Goal: Task Accomplishment & Management: Manage account settings

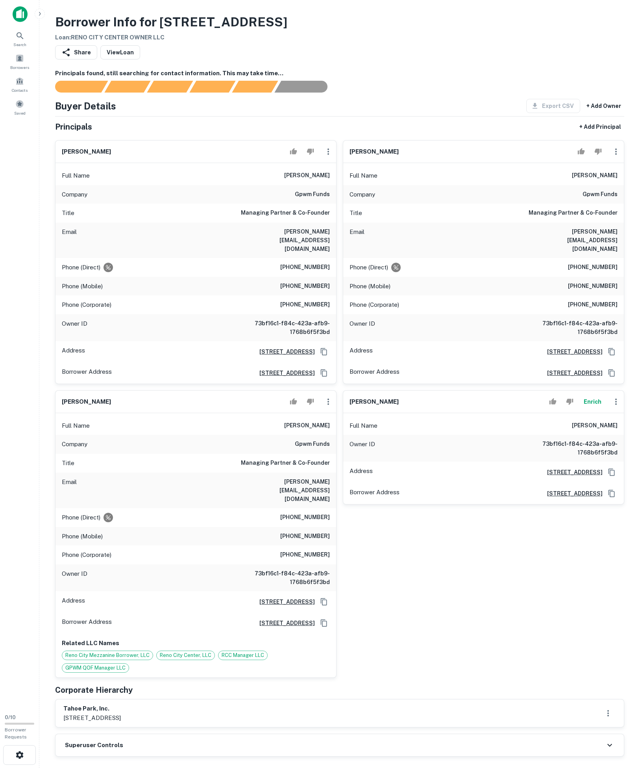
scroll to position [542, 0]
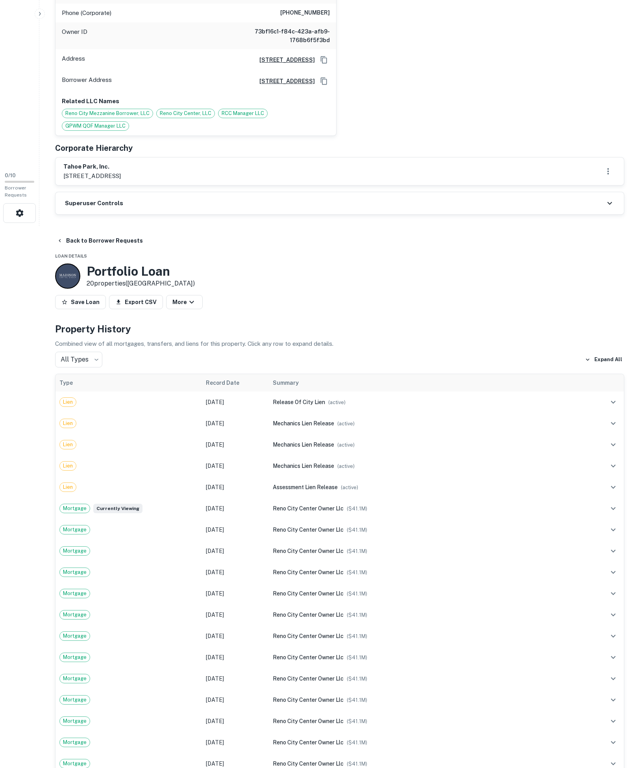
click at [171, 214] on div "Superuser Controls" at bounding box center [340, 203] width 568 height 22
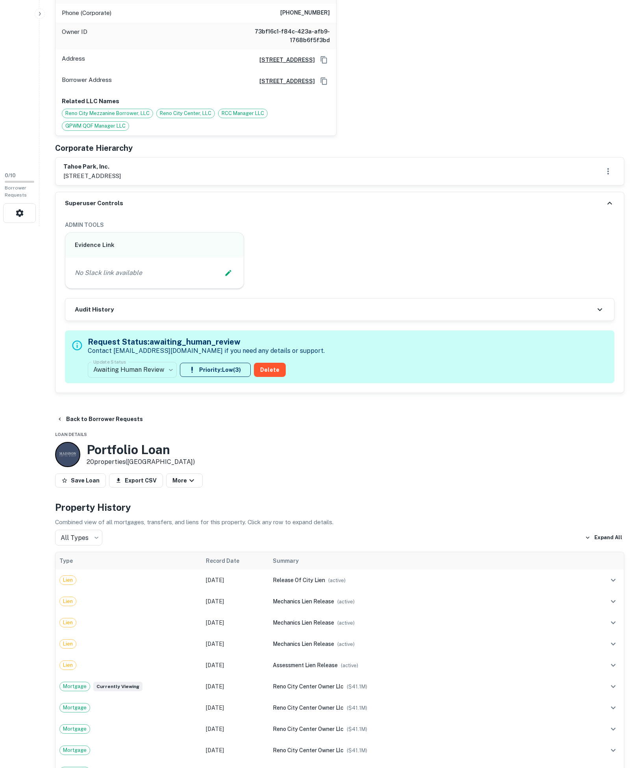
click at [224, 288] on div "No Slack link available" at bounding box center [154, 272] width 178 height 31
click at [193, 279] on div "No Slack link available" at bounding box center [154, 273] width 159 height 12
click at [210, 279] on div "No Slack link available" at bounding box center [154, 273] width 159 height 12
click at [224, 277] on icon "Edit Slack Link" at bounding box center [228, 273] width 8 height 8
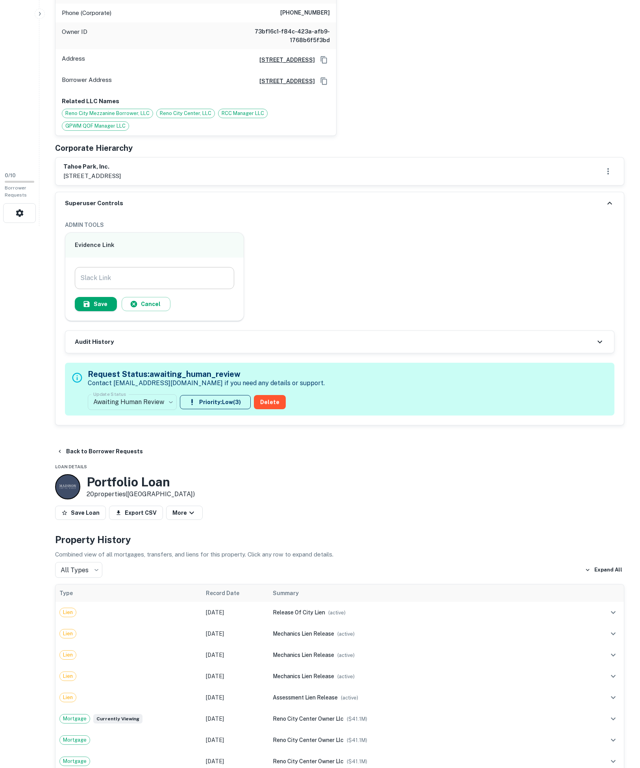
click at [171, 289] on input "Slack Link" at bounding box center [154, 278] width 159 height 22
paste input "**********"
type input "**********"
click at [115, 311] on button "Save" at bounding box center [96, 304] width 42 height 14
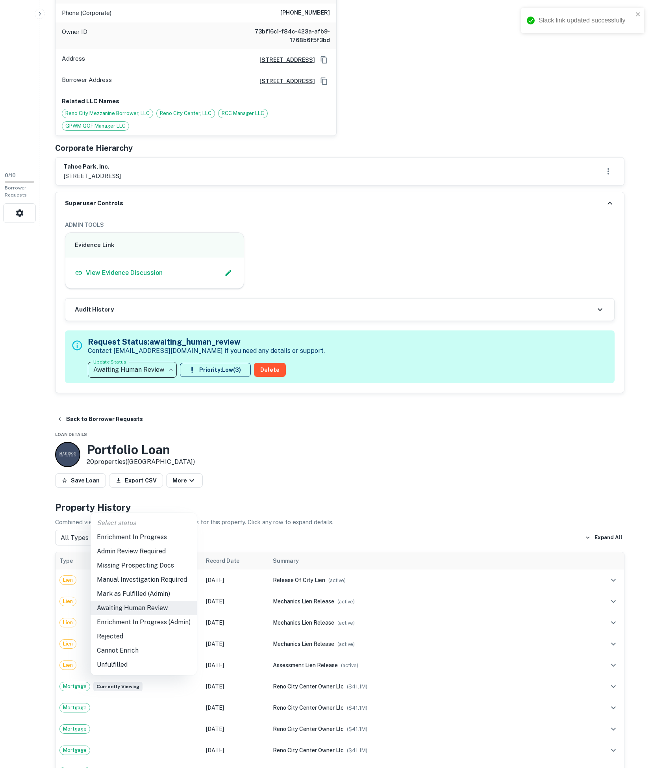
click at [176, 565] on li "Missing Prospecting Docs" at bounding box center [144, 565] width 106 height 14
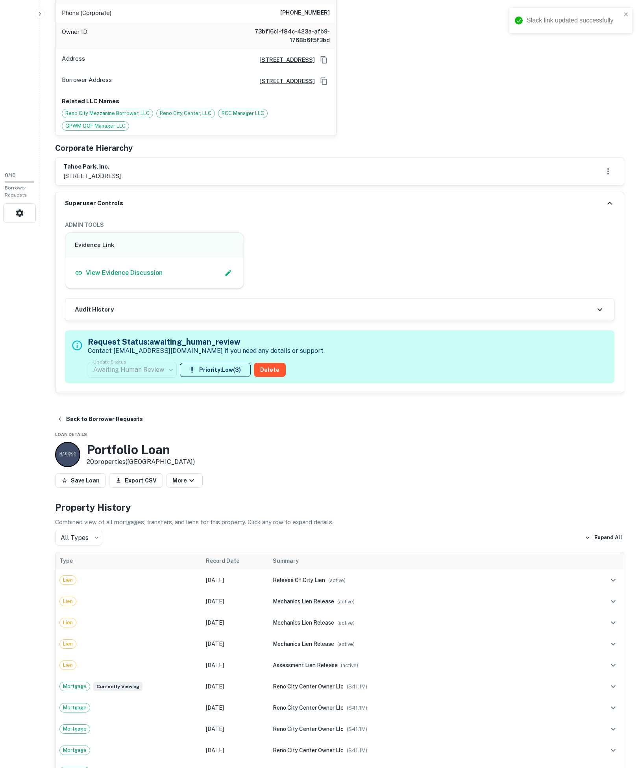
scroll to position [539, 0]
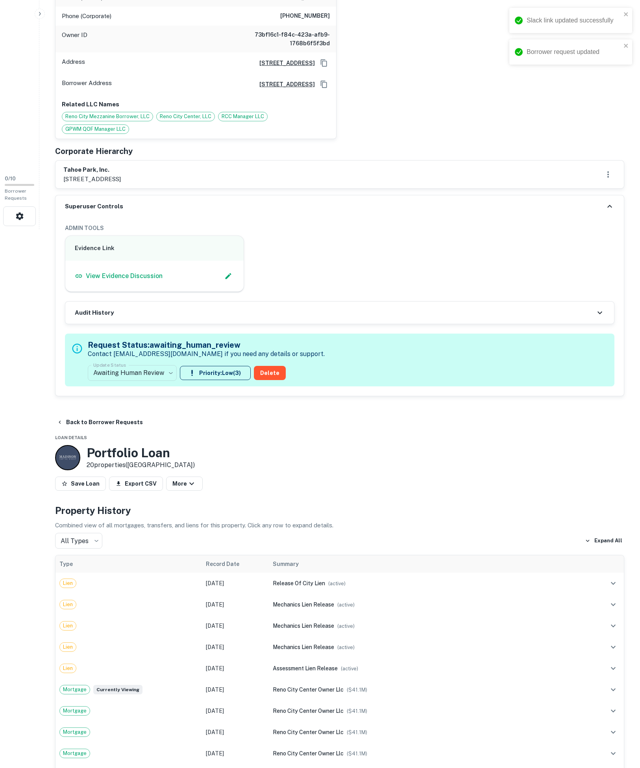
type input "**********"
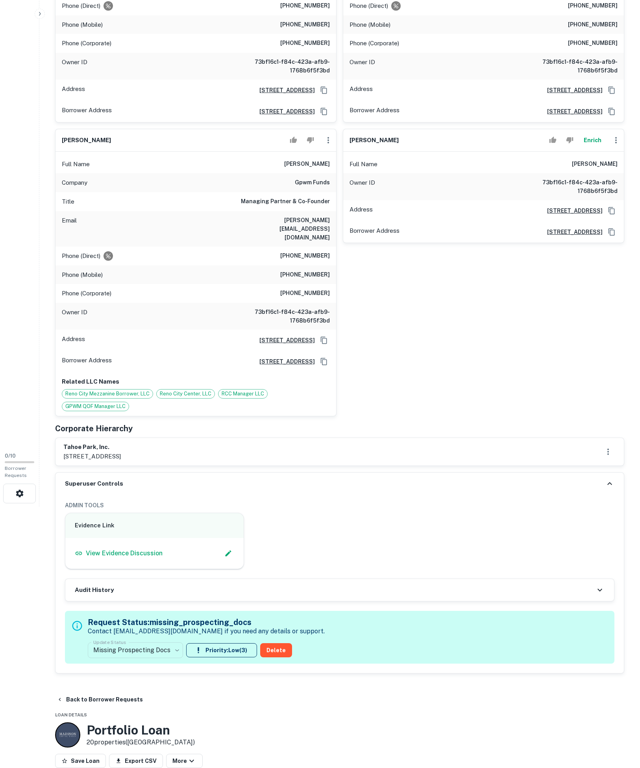
scroll to position [265, 0]
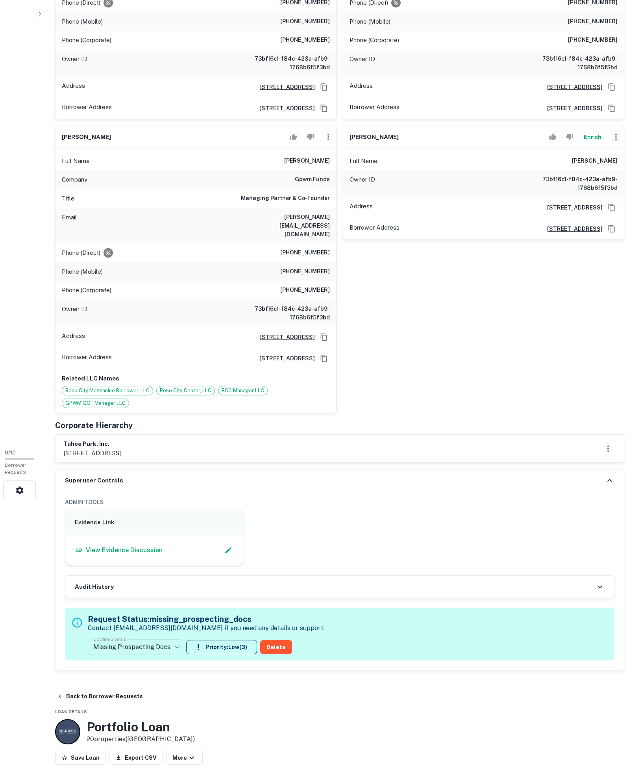
click at [605, 485] on icon at bounding box center [609, 480] width 9 height 9
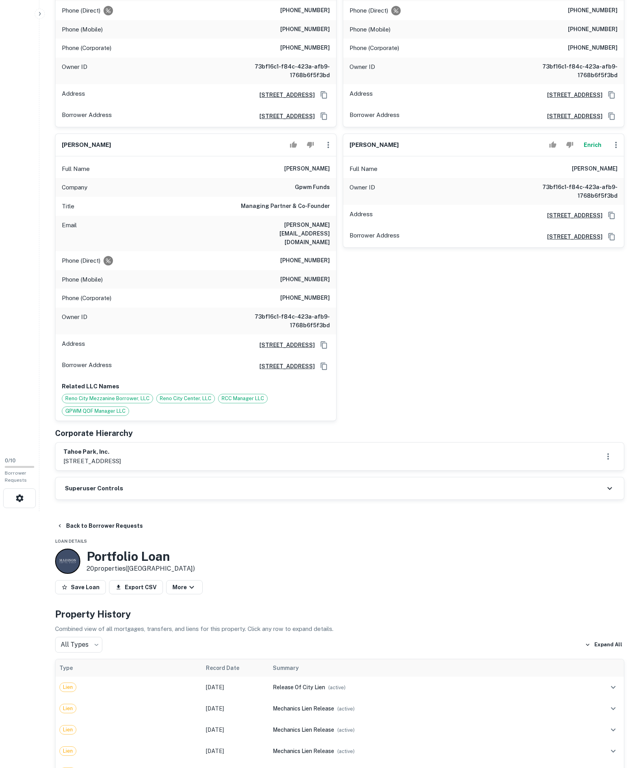
scroll to position [132, 0]
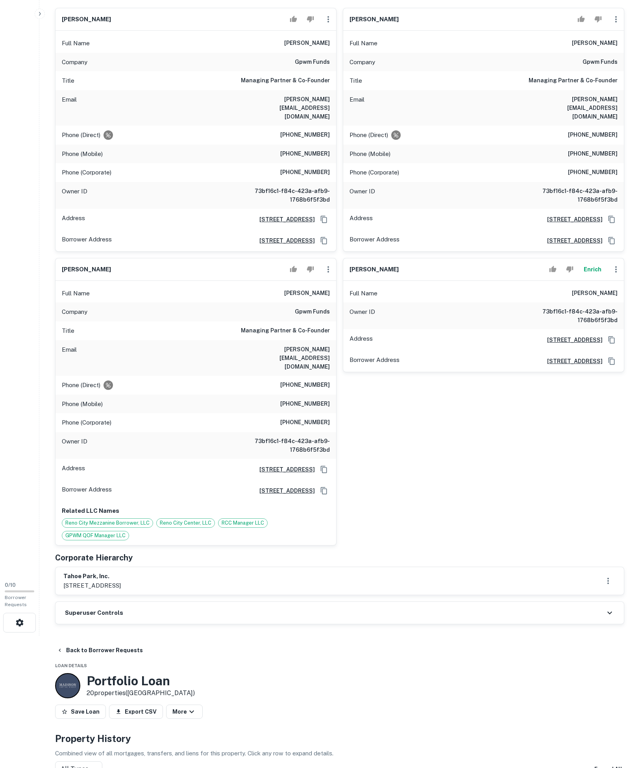
click at [615, 22] on icon "button" at bounding box center [616, 19] width 2 height 6
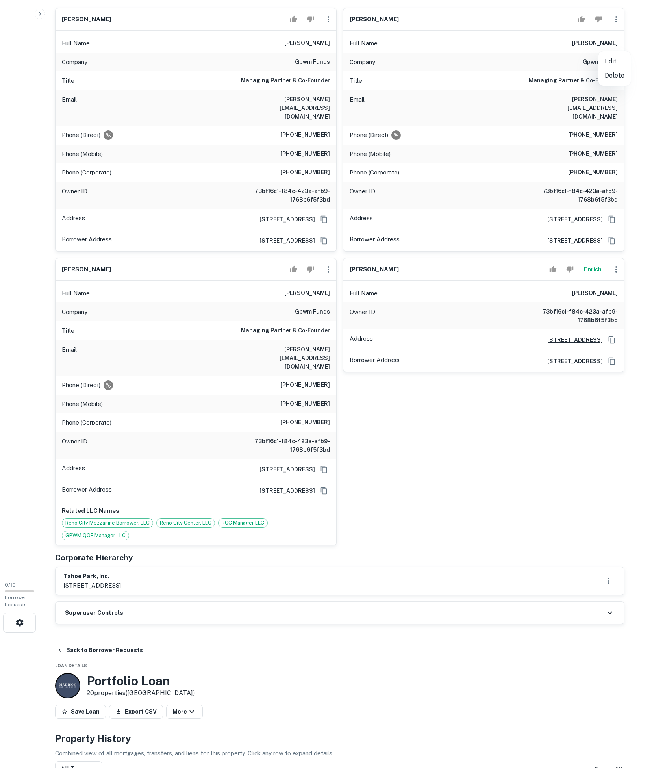
click at [615, 75] on li "Delete" at bounding box center [614, 75] width 32 height 14
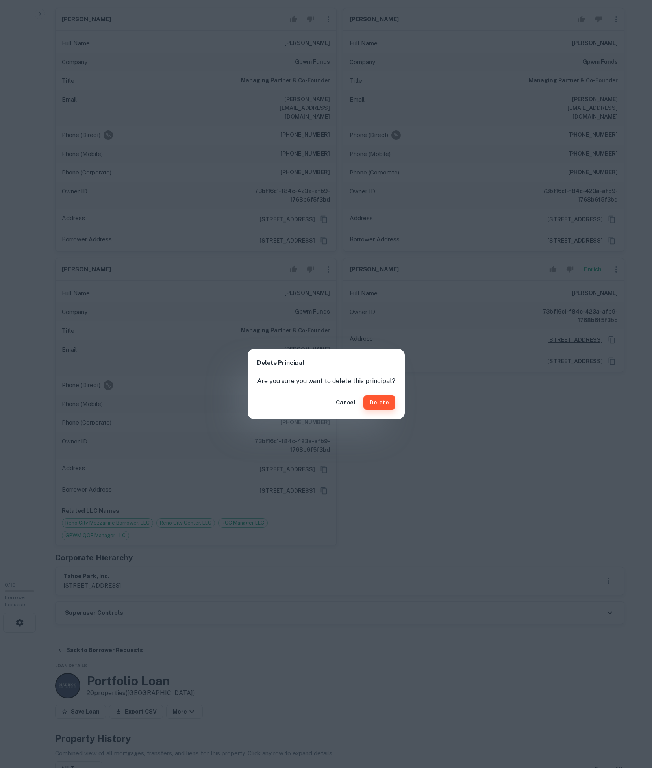
click at [386, 398] on button "Delete" at bounding box center [379, 402] width 32 height 14
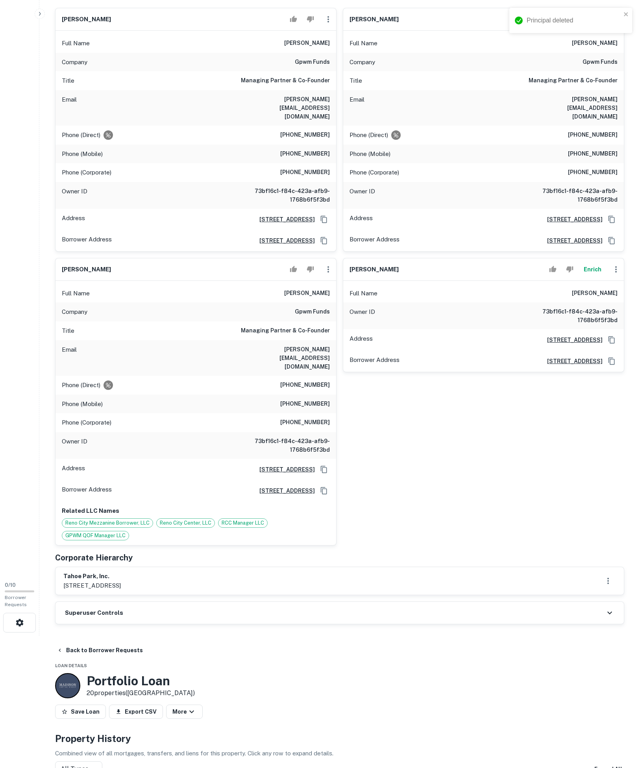
drag, startPoint x: 438, startPoint y: 539, endPoint x: 434, endPoint y: 537, distance: 4.2
click at [438, 539] on div "ned r rosario Enrich Full Name ned r rosario Owner ID 73bf16c1-f84c-423a-afb9-1…" at bounding box center [481, 399] width 288 height 294
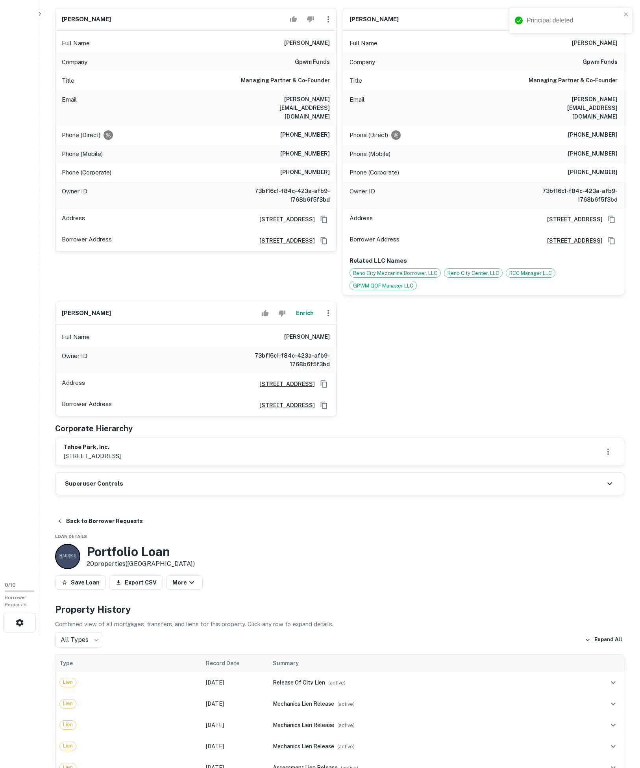
click at [177, 465] on div "tahoe park, inc. 339 w state st ste 201, eagle, id, 83616" at bounding box center [340, 452] width 568 height 28
drag, startPoint x: 172, startPoint y: 526, endPoint x: 184, endPoint y: 531, distance: 12.7
click at [184, 465] on div "tahoe park, inc. 339 w state st ste 201, eagle, id, 83616" at bounding box center [340, 452] width 568 height 28
copy h6 "tahoe park, inc."
drag, startPoint x: 315, startPoint y: 409, endPoint x: 77, endPoint y: 405, distance: 237.8
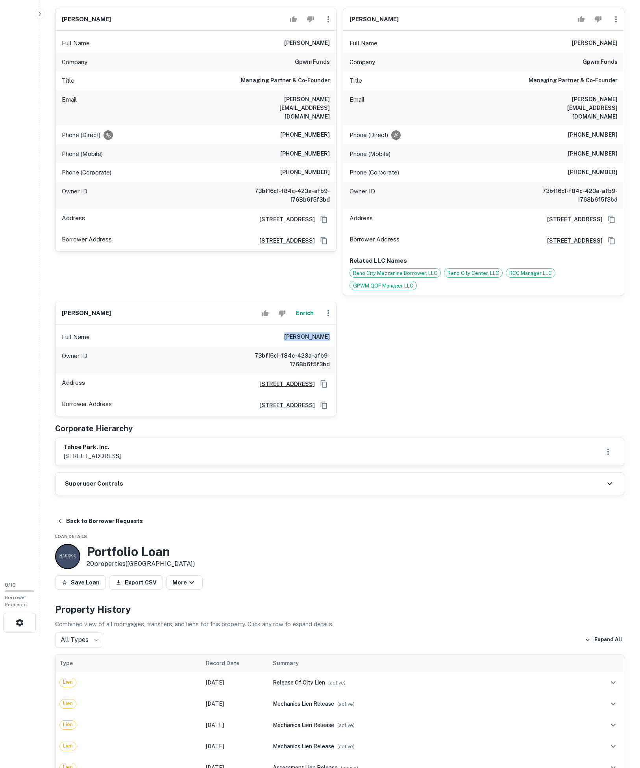
click at [273, 346] on div "Full Name ned r rosario" at bounding box center [196, 337] width 281 height 19
copy h6 "ned r rosario"
drag, startPoint x: 311, startPoint y: 67, endPoint x: 331, endPoint y: 69, distance: 20.6
click at [331, 53] on div "Full Name kirk walton" at bounding box center [196, 43] width 281 height 19
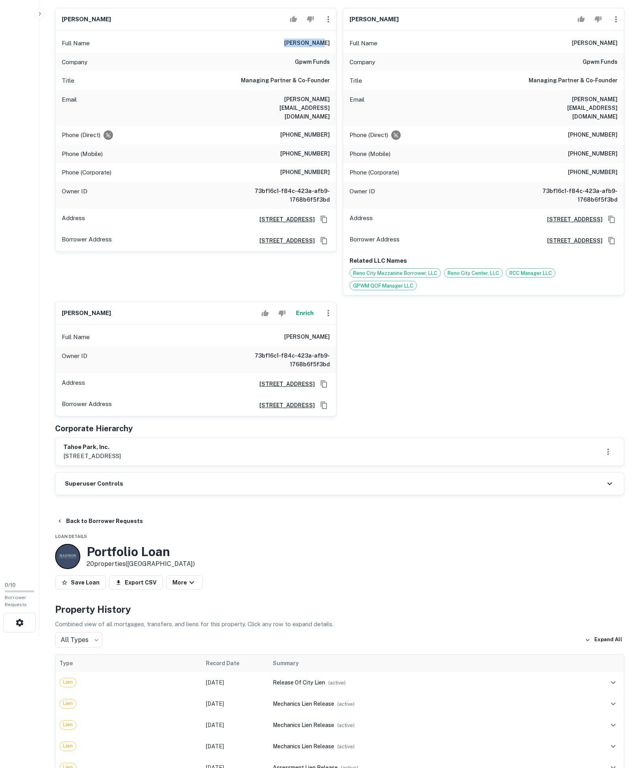
copy h6 "kirk walton"
click at [303, 53] on div "Full Name kirk walton" at bounding box center [196, 43] width 281 height 19
copy h6 "kirk walton"
click at [324, 24] on icon "button" at bounding box center [328, 19] width 9 height 9
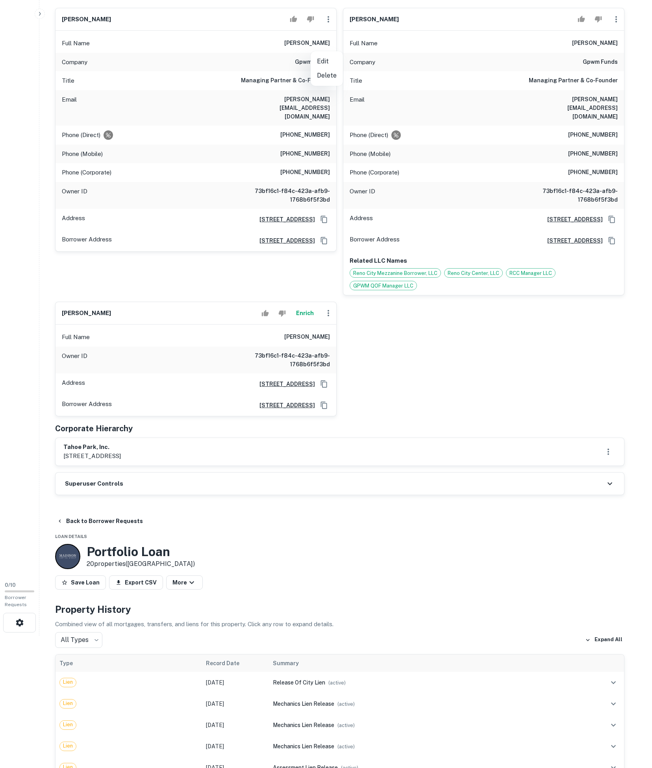
click at [336, 79] on li "Delete" at bounding box center [327, 75] width 32 height 14
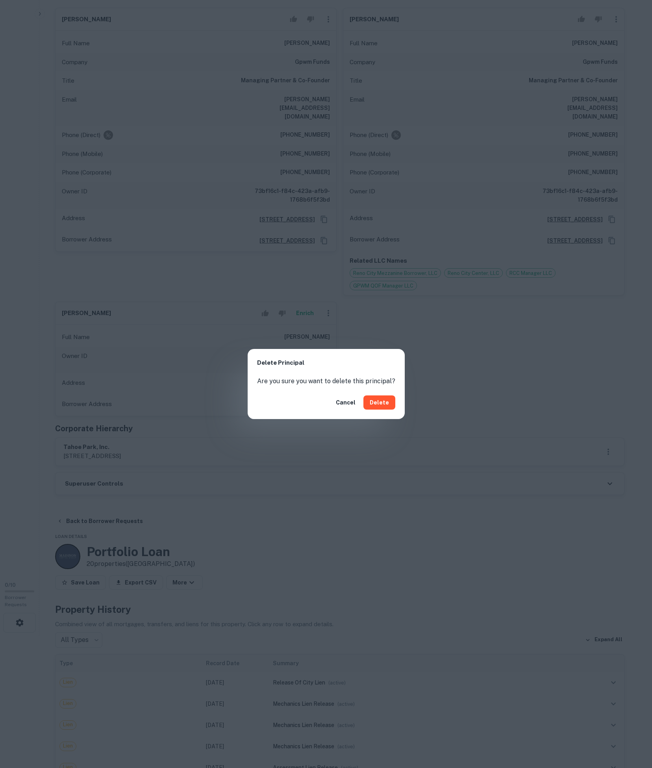
click at [384, 412] on div "Cancel Delete" at bounding box center [326, 402] width 157 height 33
click at [384, 406] on button "Delete" at bounding box center [379, 402] width 32 height 14
click at [133, 599] on div "Delete Principal Are you sure you want to delete this principal? Cancel Delete" at bounding box center [326, 384] width 652 height 768
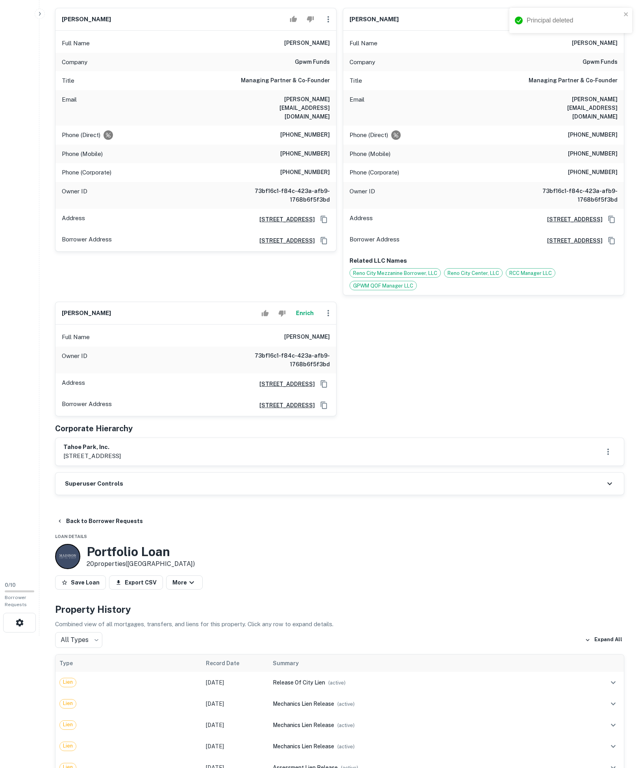
click at [135, 494] on div "Superuser Controls" at bounding box center [340, 483] width 568 height 22
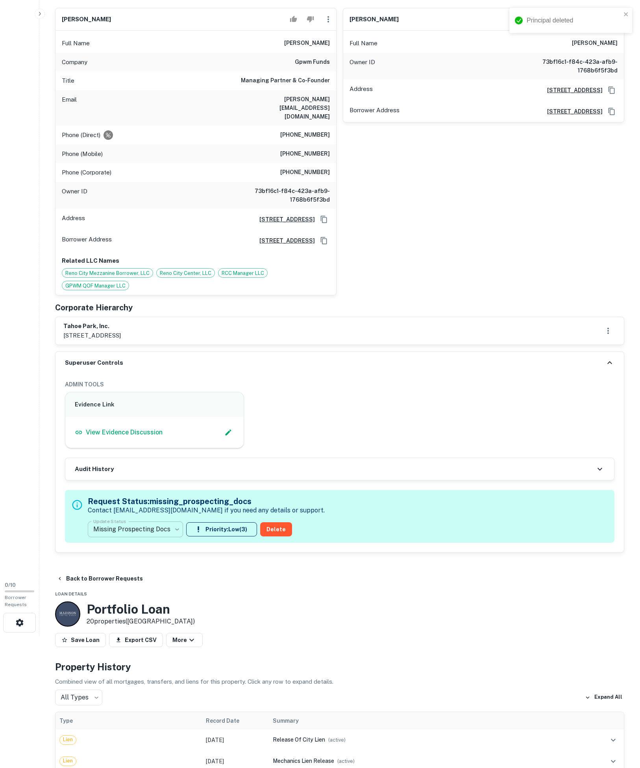
click at [173, 620] on body "Principal deleted Search Borrowers Contacts Saved 0 / 10 Borrower Requests Borr…" at bounding box center [320, 252] width 640 height 768
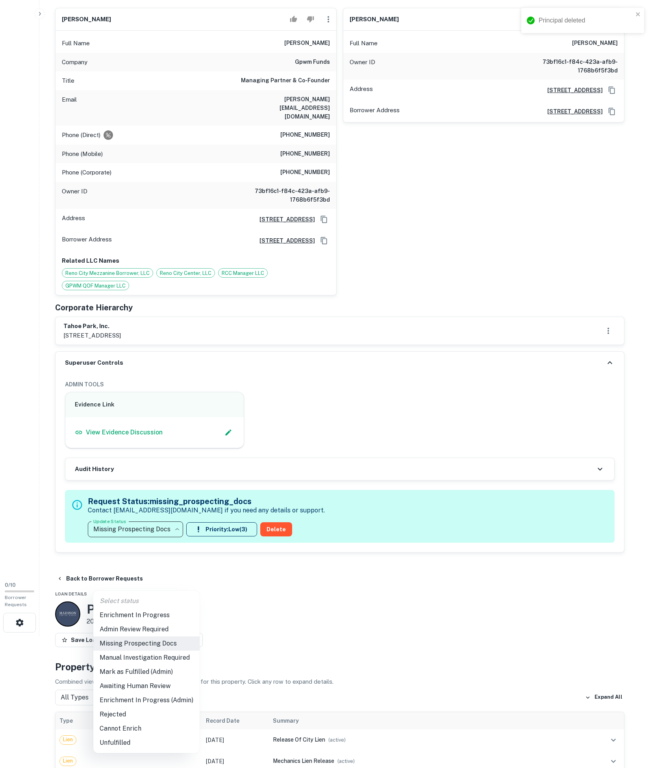
click at [366, 466] on div at bounding box center [326, 384] width 652 height 768
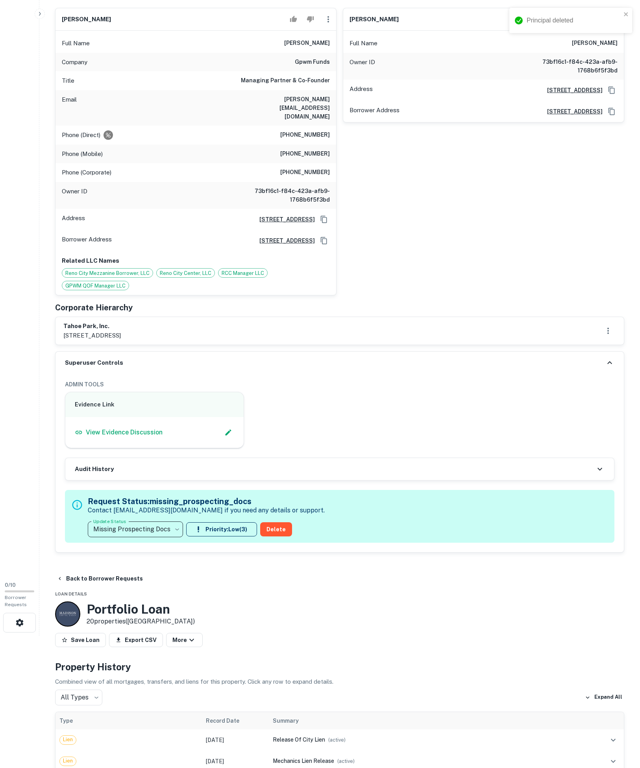
scroll to position [0, 0]
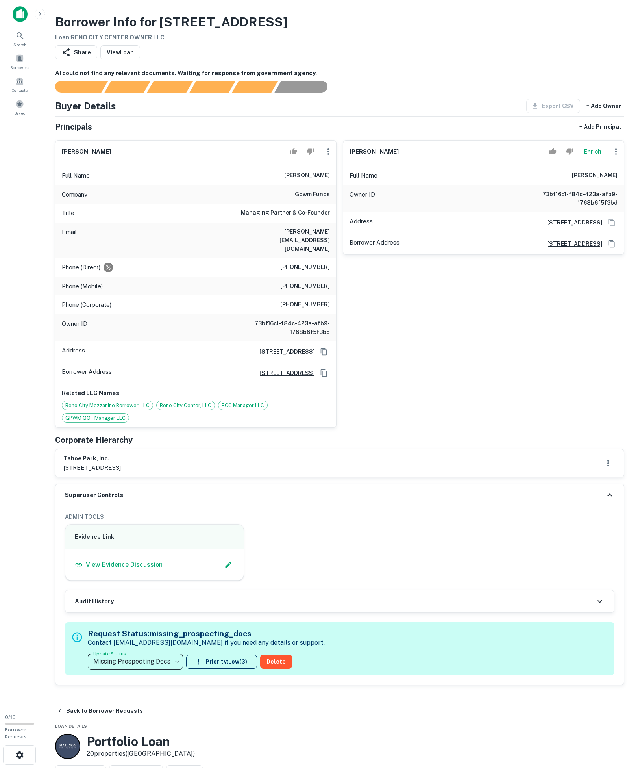
click at [164, 757] on body "Search Borrowers Contacts Saved 0 / 10 Borrower Requests Borrower Info for 219 …" at bounding box center [320, 384] width 640 height 768
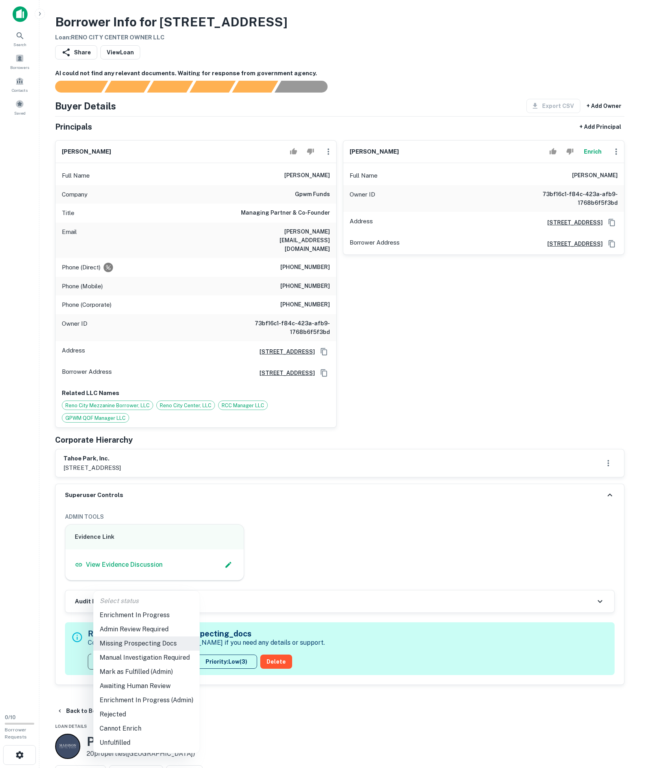
click at [166, 674] on li "Mark as Fulfilled (Admin)" at bounding box center [146, 671] width 106 height 14
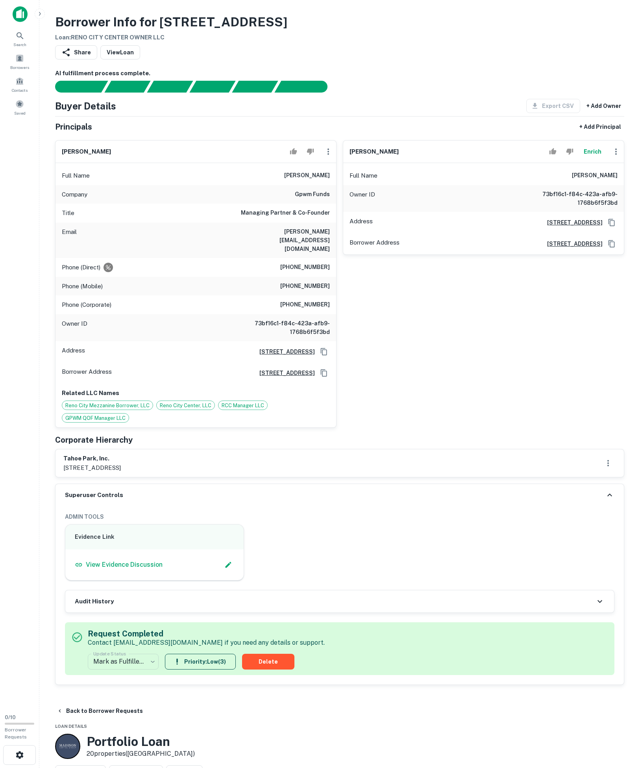
scroll to position [28, 0]
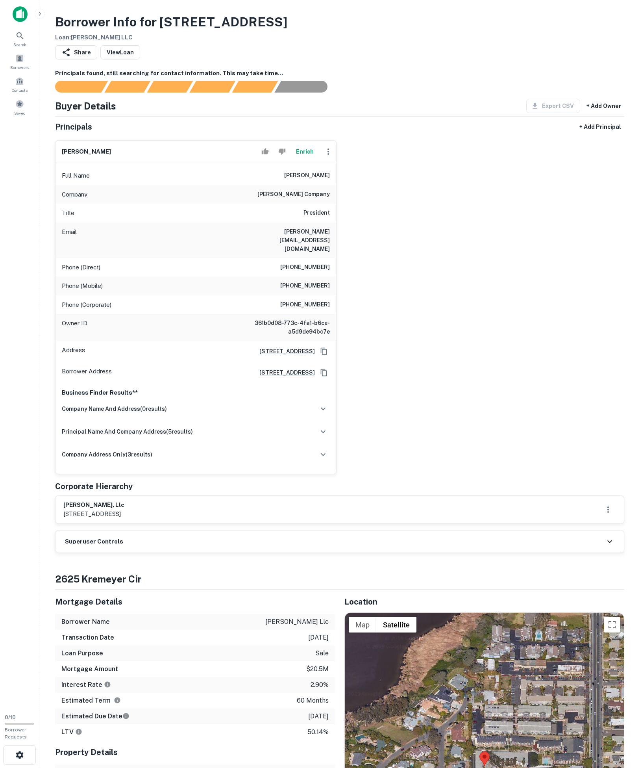
scroll to position [141, 0]
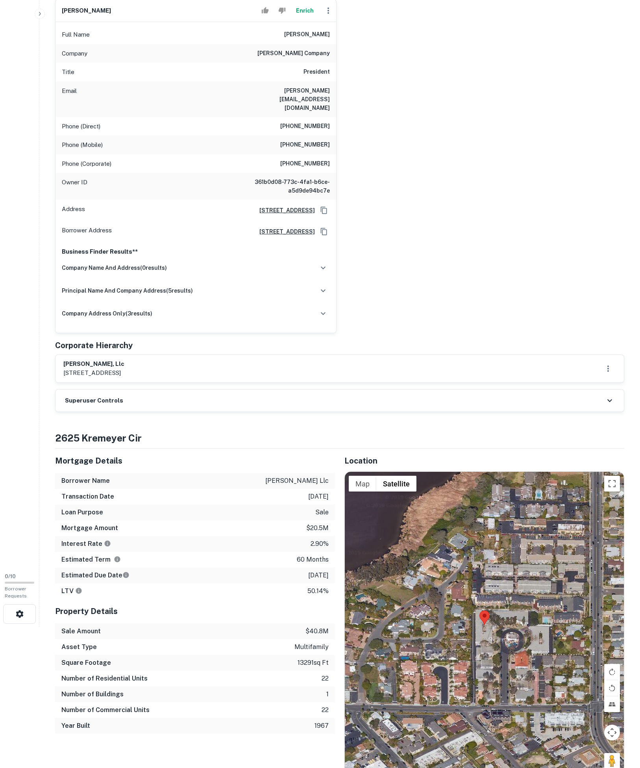
click at [129, 505] on div "Borrower Info for 2625 Kremeyer Cir Loan : JAY CARLSBAD LLC Share View Loan Pri…" at bounding box center [340, 767] width 588 height 1790
drag, startPoint x: 129, startPoint y: 497, endPoint x: 155, endPoint y: 498, distance: 26.0
click at [129, 411] on div "Superuser Controls" at bounding box center [340, 400] width 568 height 22
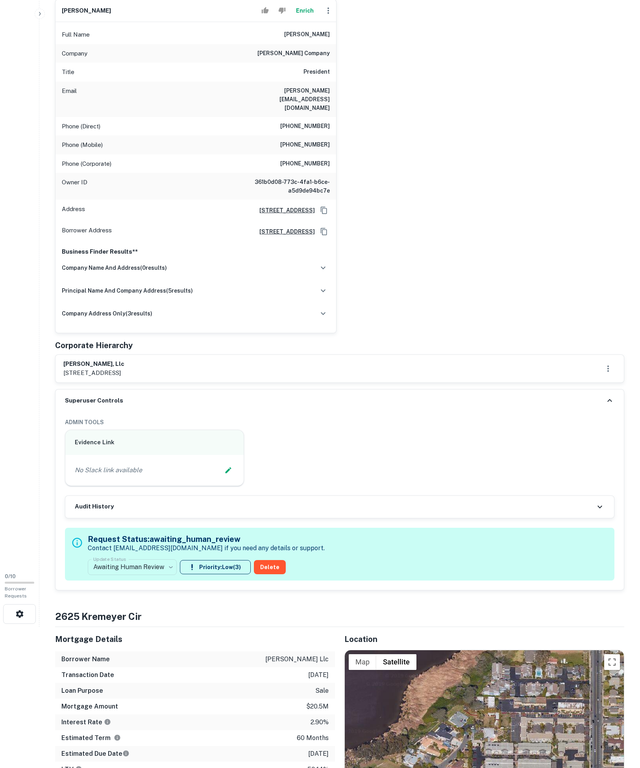
scroll to position [167, 0]
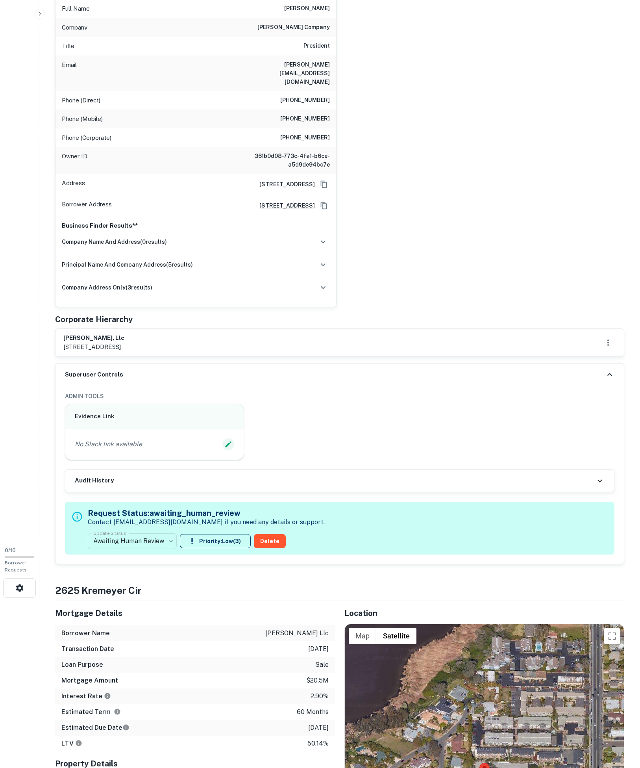
click at [222, 459] on div "No Slack link available" at bounding box center [154, 444] width 178 height 31
click at [225, 447] on icon "Edit Slack Link" at bounding box center [228, 444] width 6 height 6
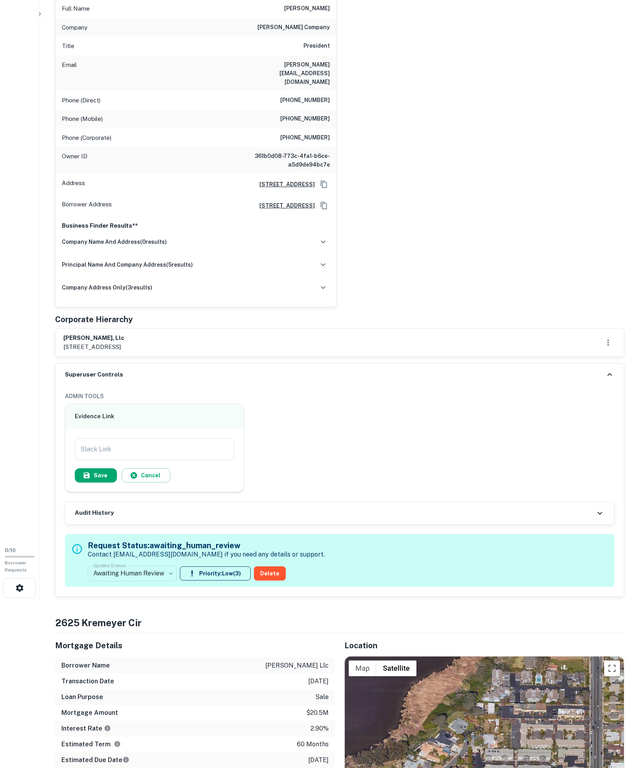
drag, startPoint x: 222, startPoint y: 540, endPoint x: 128, endPoint y: 557, distance: 96.1
click at [161, 460] on input "Slack Link" at bounding box center [154, 449] width 159 height 22
paste input "**********"
type input "**********"
click at [98, 482] on button "Save" at bounding box center [96, 475] width 42 height 14
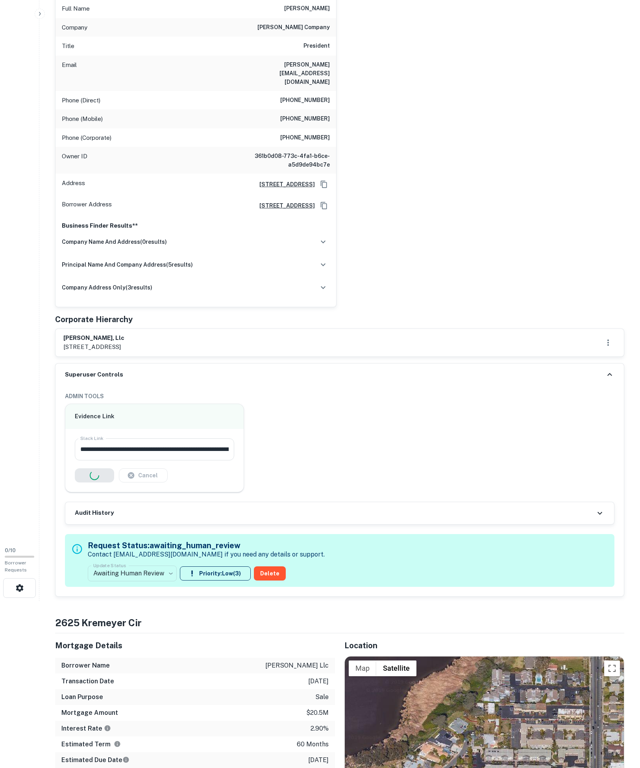
click at [98, 482] on div "Cancel" at bounding box center [154, 475] width 159 height 14
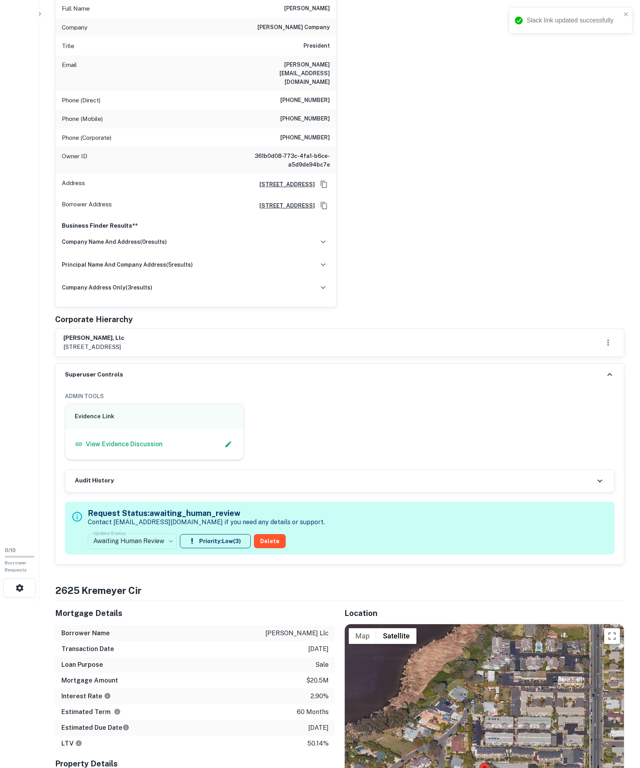
scroll to position [141, 0]
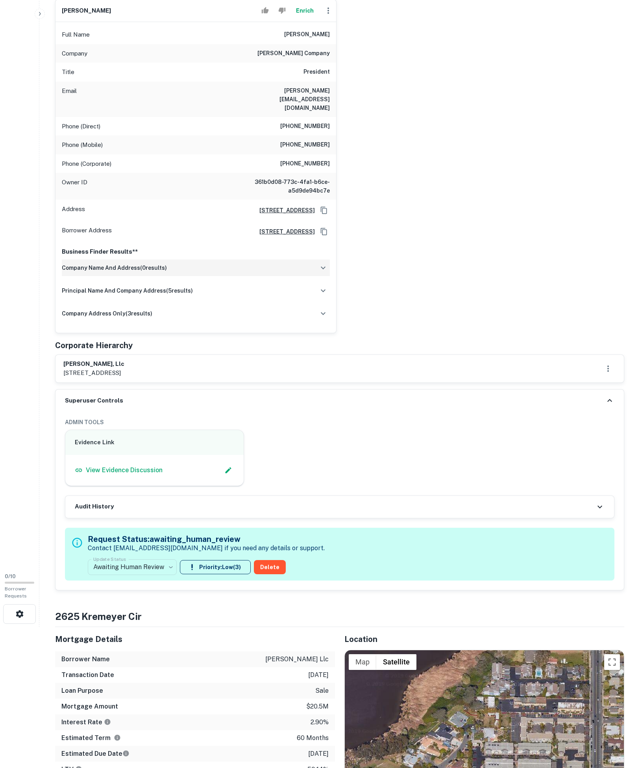
click at [318, 272] on icon "button" at bounding box center [322, 267] width 9 height 9
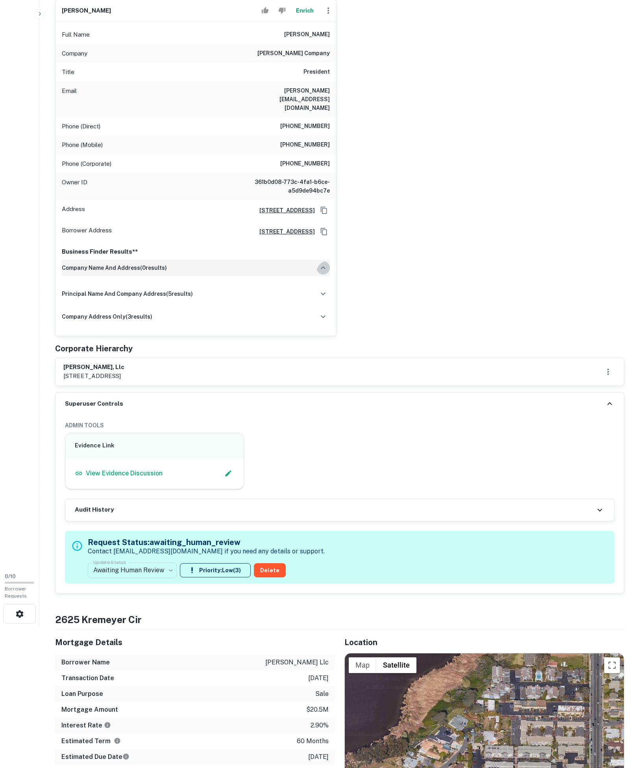
click at [321, 269] on icon "button" at bounding box center [323, 267] width 5 height 3
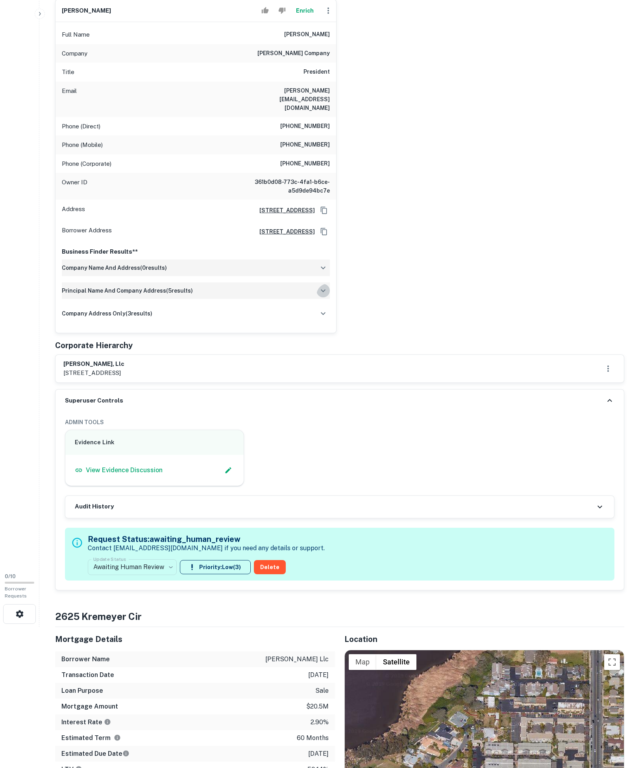
click at [318, 295] on icon "button" at bounding box center [322, 290] width 9 height 9
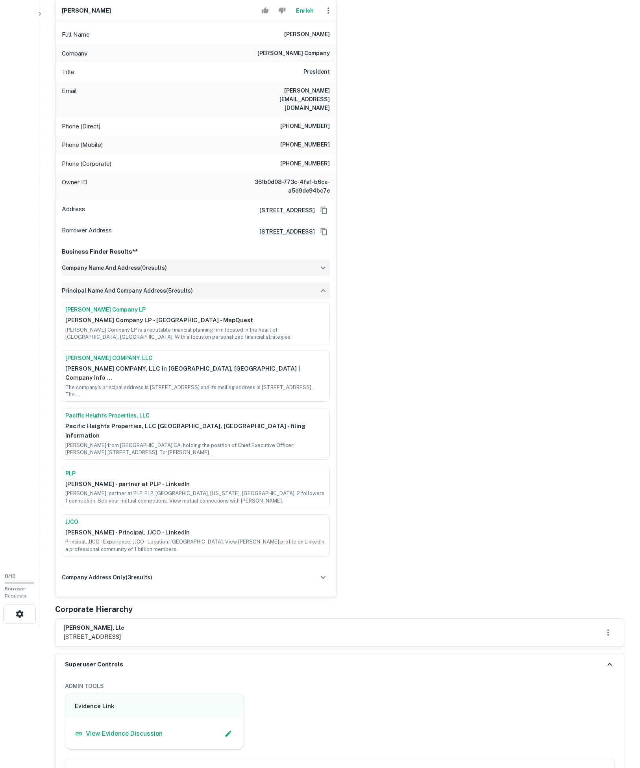
click at [318, 295] on icon "button" at bounding box center [322, 290] width 9 height 9
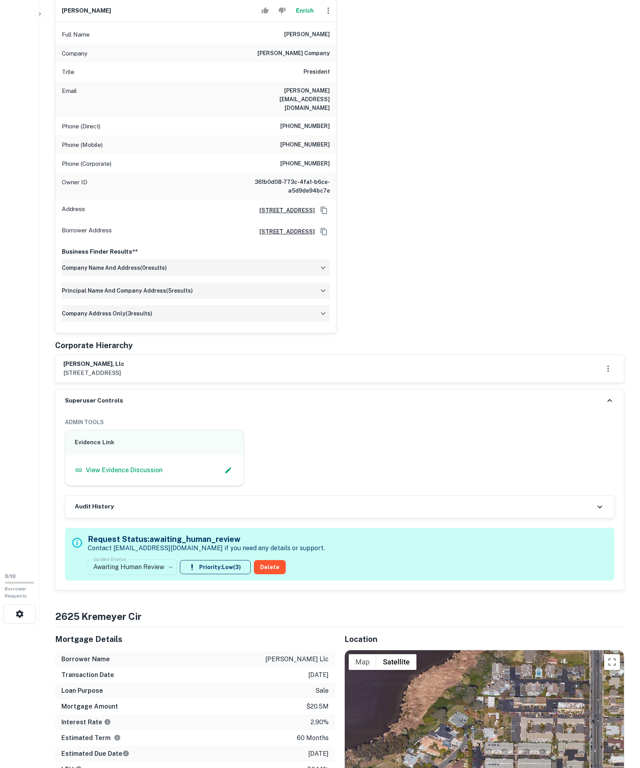
click at [319, 318] on icon "button" at bounding box center [322, 313] width 9 height 9
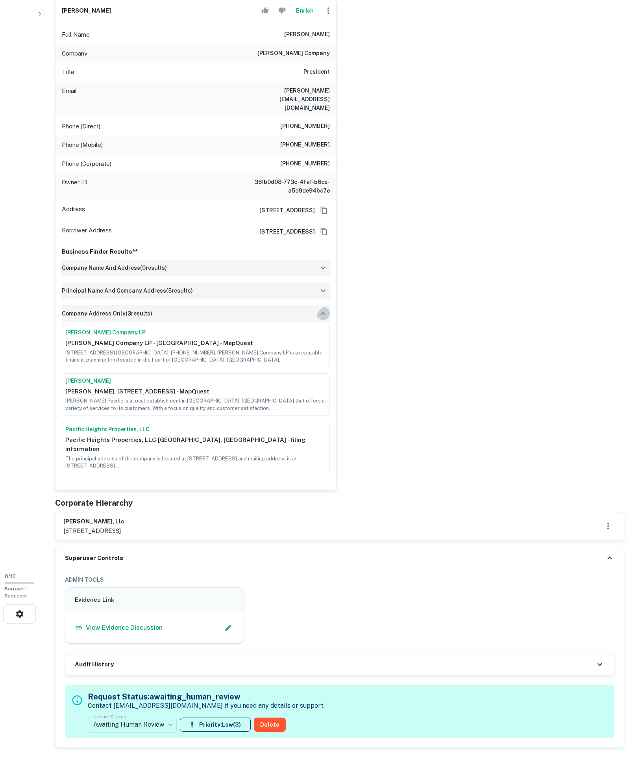
click at [321, 315] on icon "button" at bounding box center [323, 313] width 5 height 3
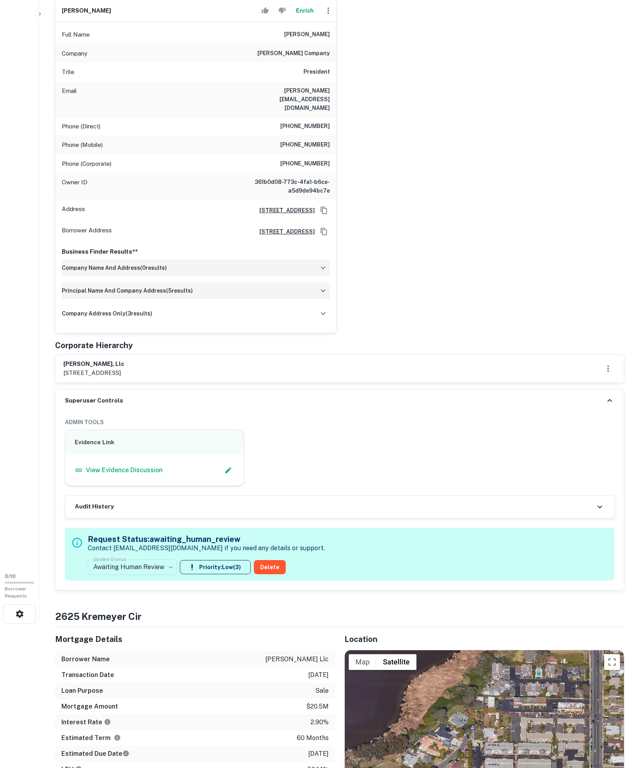
click at [126, 562] on label "Update Status" at bounding box center [109, 558] width 33 height 7
click at [131, 627] on body "Search Borrowers Contacts Saved 0 / 10 Borrower Requests Borrower Info for 2625…" at bounding box center [320, 243] width 640 height 768
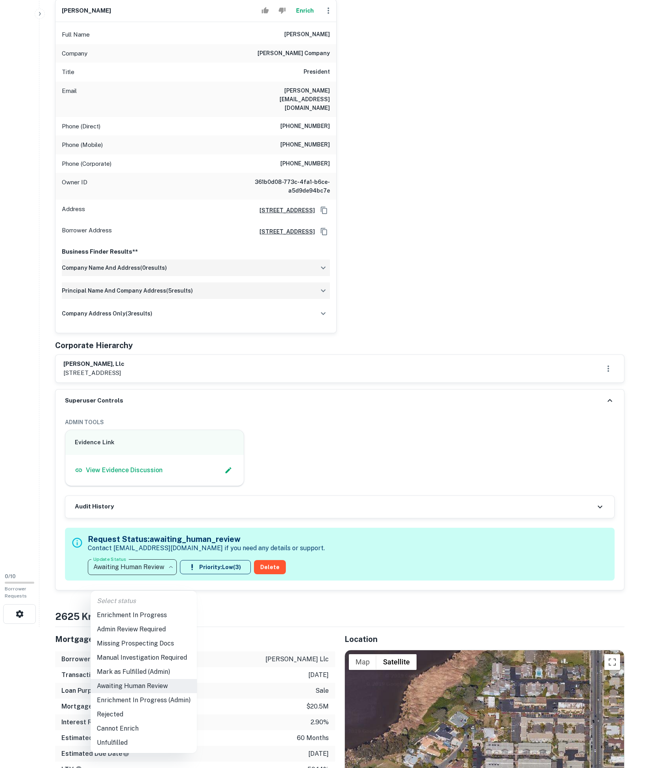
click at [141, 616] on li "Enrichment In Progress" at bounding box center [144, 615] width 106 height 14
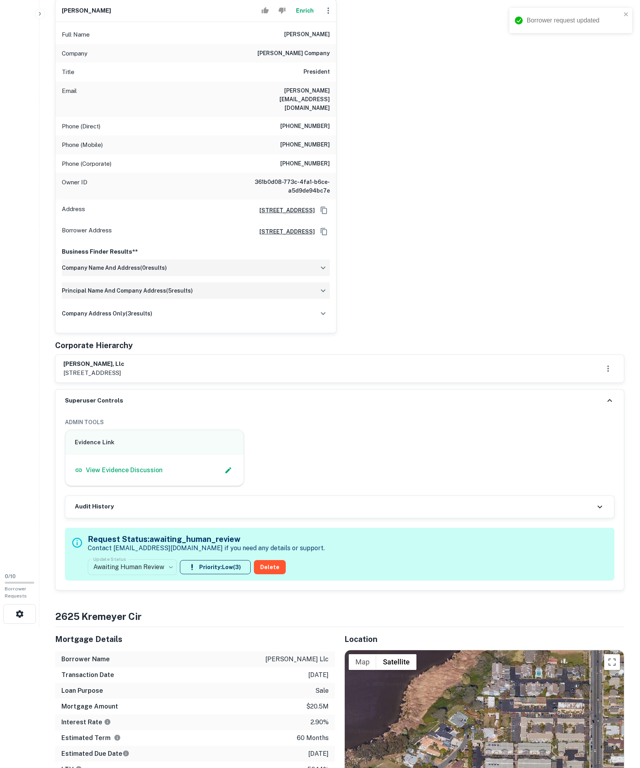
type input "**********"
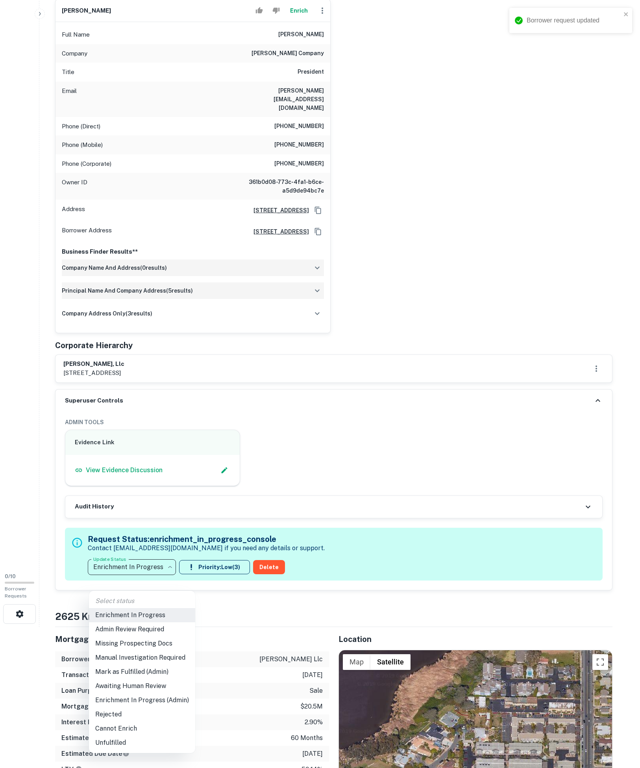
click at [152, 627] on body "Borrower request updated Search Borrowers Contacts Saved 0 / 10 Borrower Reques…" at bounding box center [320, 243] width 640 height 768
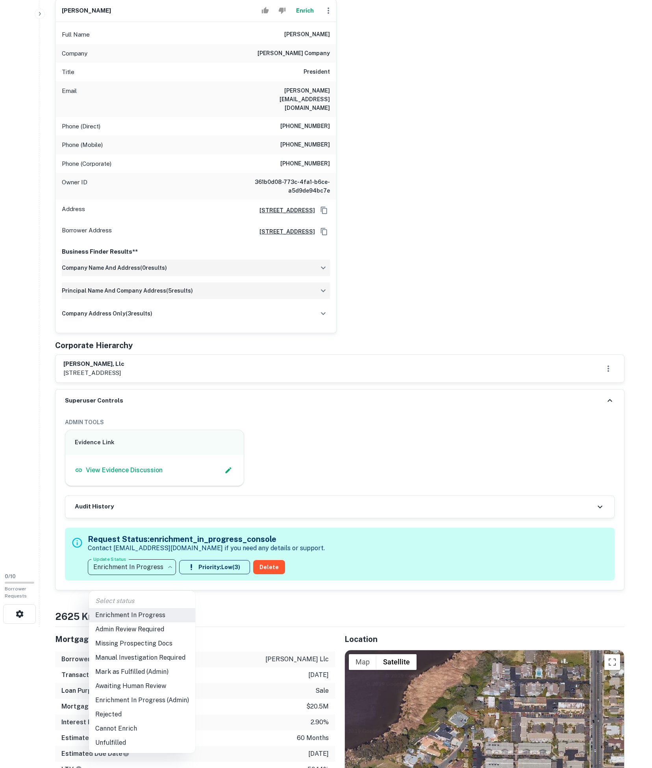
click at [153, 676] on li "Mark as Fulfilled (Admin)" at bounding box center [142, 671] width 106 height 14
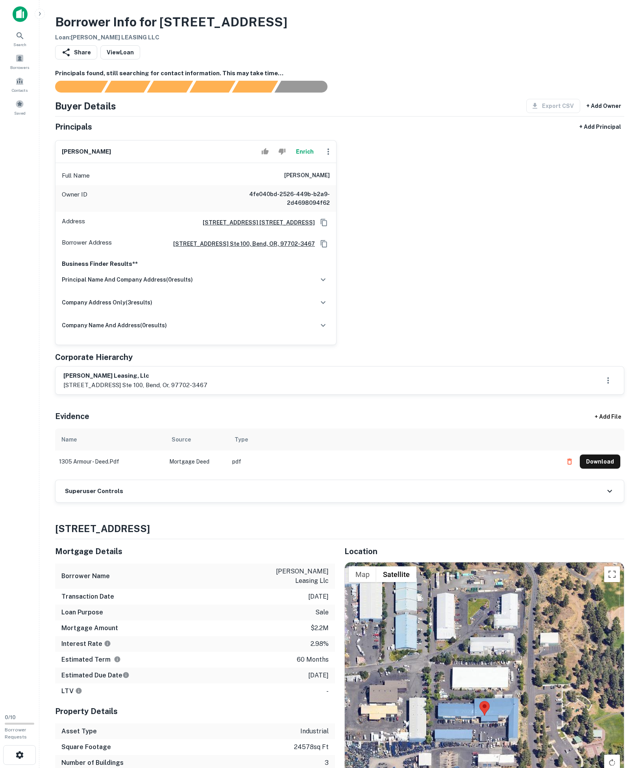
click at [119, 502] on div "Superuser Controls" at bounding box center [340, 491] width 568 height 22
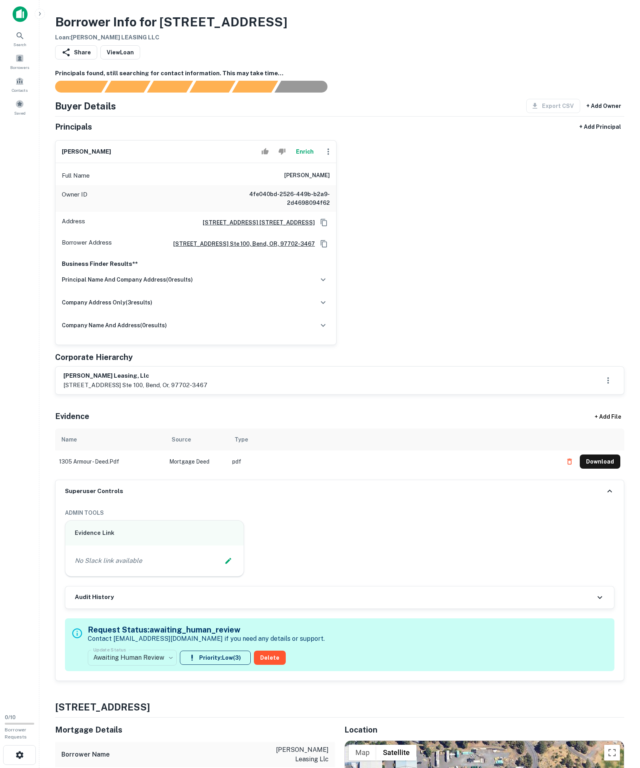
scroll to position [155, 0]
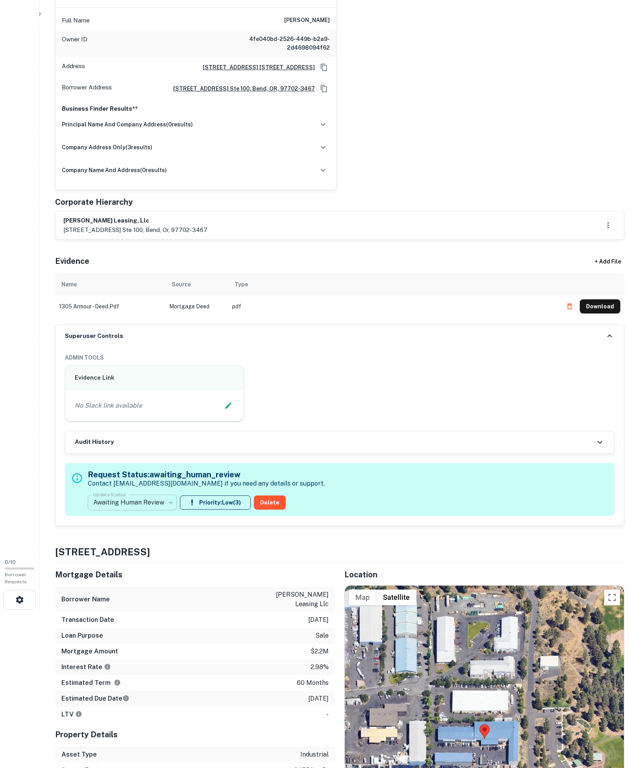
drag, startPoint x: 146, startPoint y: 645, endPoint x: 151, endPoint y: 629, distance: 16.4
click at [146, 645] on div "Borrower Info for 1305 SE Armour Rd Loan : SHEHADEH LEASING LLC Share View Loan…" at bounding box center [340, 754] width 588 height 1795
click at [152, 613] on body "Search Borrowers Contacts Saved 0 / 10 Borrower Requests Borrower Info for 1305…" at bounding box center [320, 229] width 640 height 768
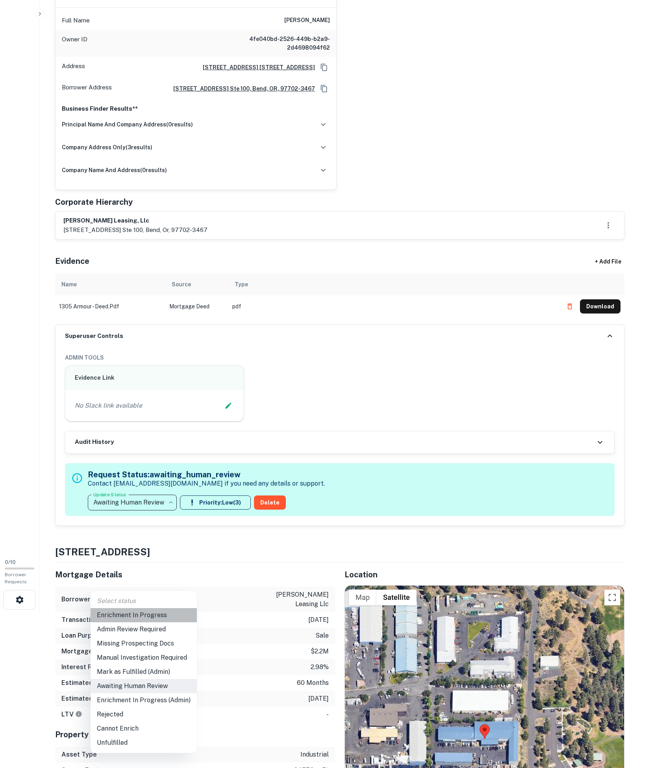
click at [154, 620] on li "Enrichment In Progress" at bounding box center [144, 615] width 106 height 14
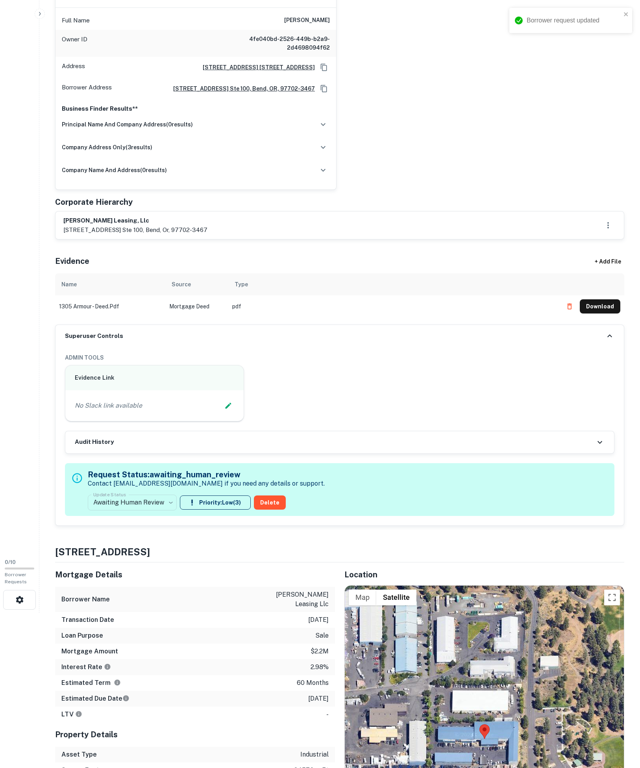
type input "**********"
click at [217, 421] on div "No Slack link available" at bounding box center [154, 405] width 178 height 31
click at [226, 409] on icon "Edit Slack Link" at bounding box center [228, 406] width 8 height 8
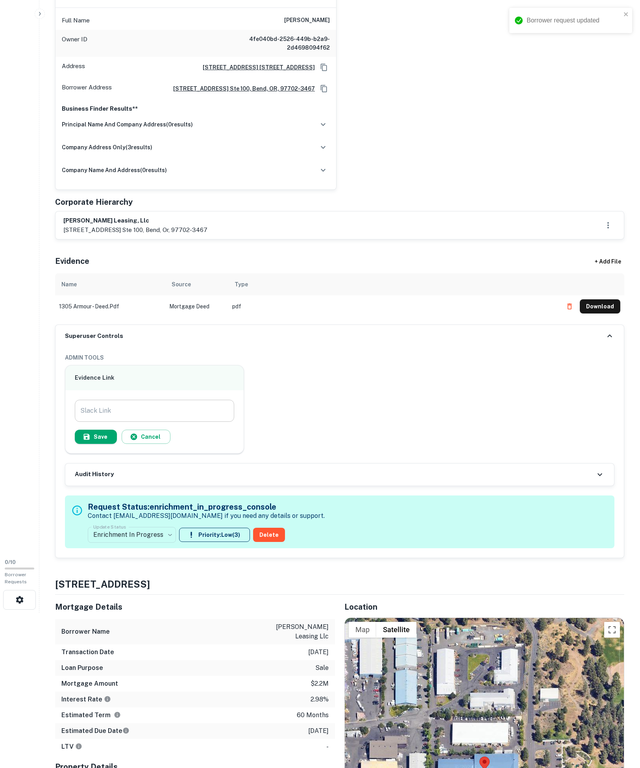
click at [204, 422] on input "Slack Link" at bounding box center [154, 411] width 159 height 22
paste input "**********"
type input "**********"
click at [117, 444] on button "Save" at bounding box center [96, 436] width 42 height 14
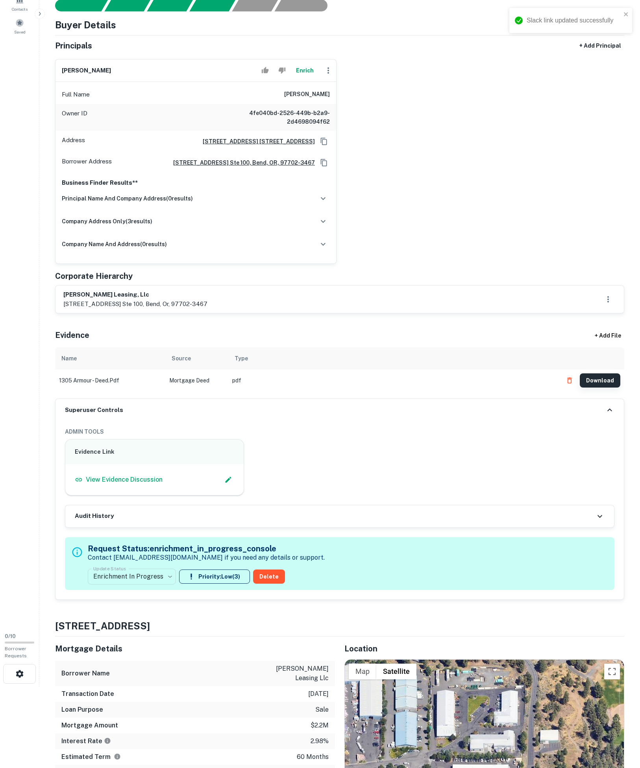
click at [610, 387] on button "Download" at bounding box center [600, 380] width 41 height 14
click at [68, 309] on p "1305 se armour rd. ste 100, bend, or, 97702-3467" at bounding box center [135, 303] width 144 height 9
drag, startPoint x: 68, startPoint y: 382, endPoint x: 64, endPoint y: 383, distance: 4.8
click at [68, 309] on p "1305 se armour rd. ste 100, bend, or, 97702-3467" at bounding box center [135, 303] width 144 height 9
copy p "1305"
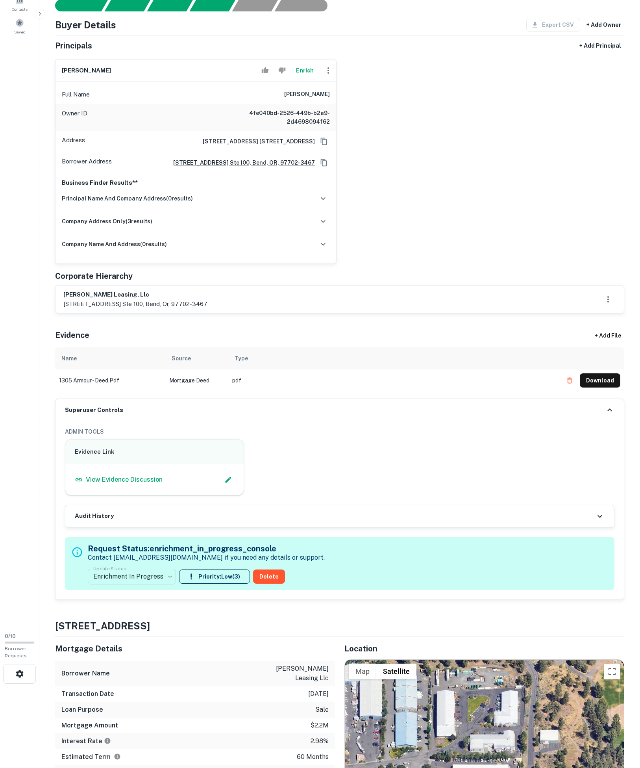
click at [248, 104] on div "Full Name ibrahim m. shehadeh" at bounding box center [196, 94] width 281 height 19
click at [261, 74] on icon "Accept" at bounding box center [264, 70] width 7 height 7
drag, startPoint x: 245, startPoint y: 113, endPoint x: 387, endPoint y: 117, distance: 141.8
click at [387, 117] on div "ibrahim m. shehadeh Enrich Full Name ibrahim m. shehadeh Owner ID 4fe040bd-2526…" at bounding box center [337, 158] width 576 height 211
copy h6 "ibrahim m. shehadeh"
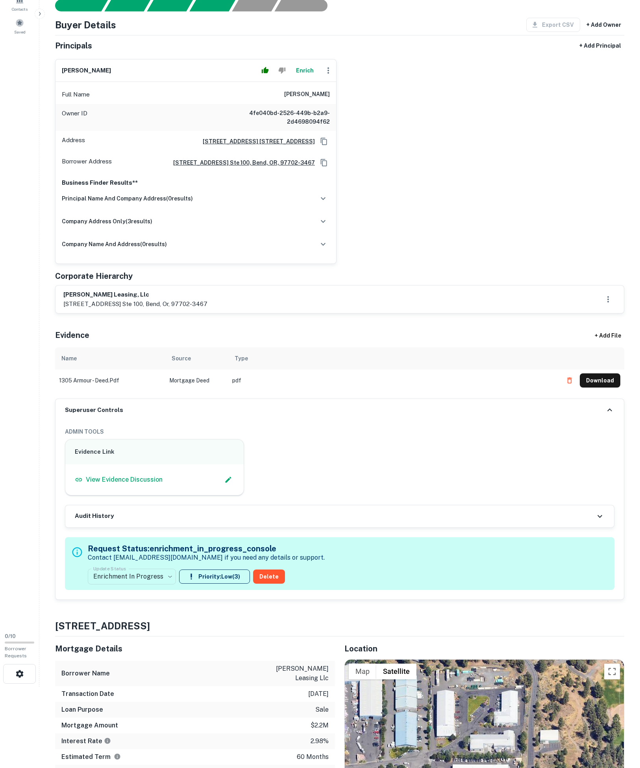
click at [61, 313] on div "shehadeh leasing, llc 1305 se armour rd. ste 100, bend, or, 97702-3467" at bounding box center [340, 299] width 568 height 28
click at [68, 309] on p "1305 se armour rd. ste 100, bend, or, 97702-3467" at bounding box center [135, 303] width 144 height 9
copy p "1305"
click at [294, 78] on button "Enrich" at bounding box center [304, 71] width 25 height 16
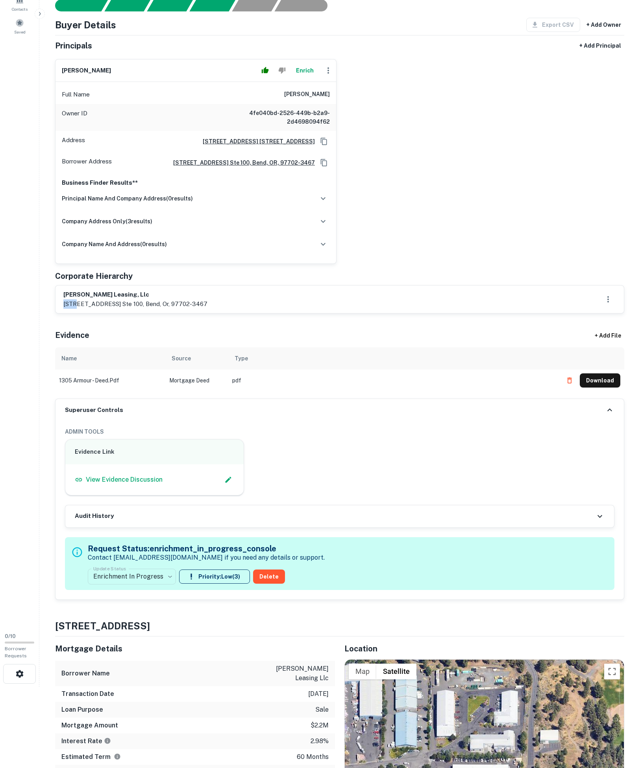
click at [258, 78] on div at bounding box center [273, 71] width 31 height 16
click at [299, 347] on div "Evidence + Add File" at bounding box center [339, 334] width 569 height 28
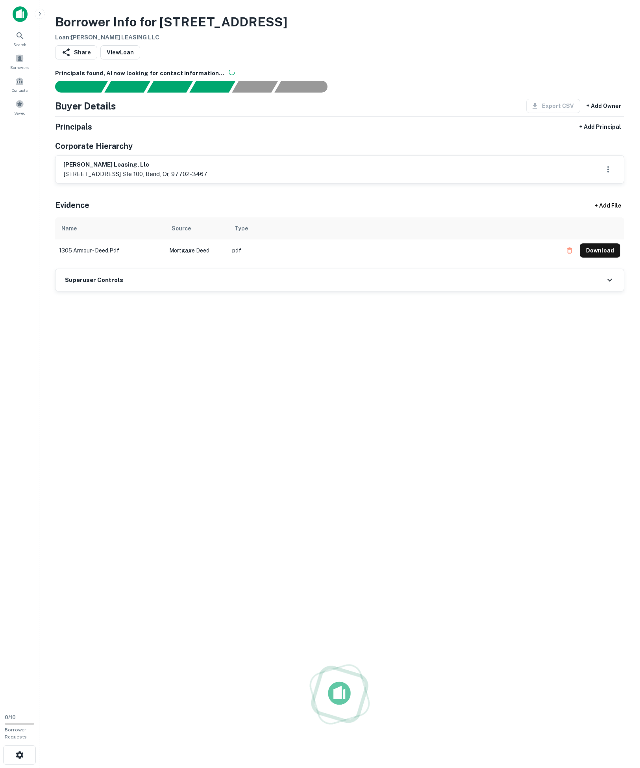
scroll to position [81, 0]
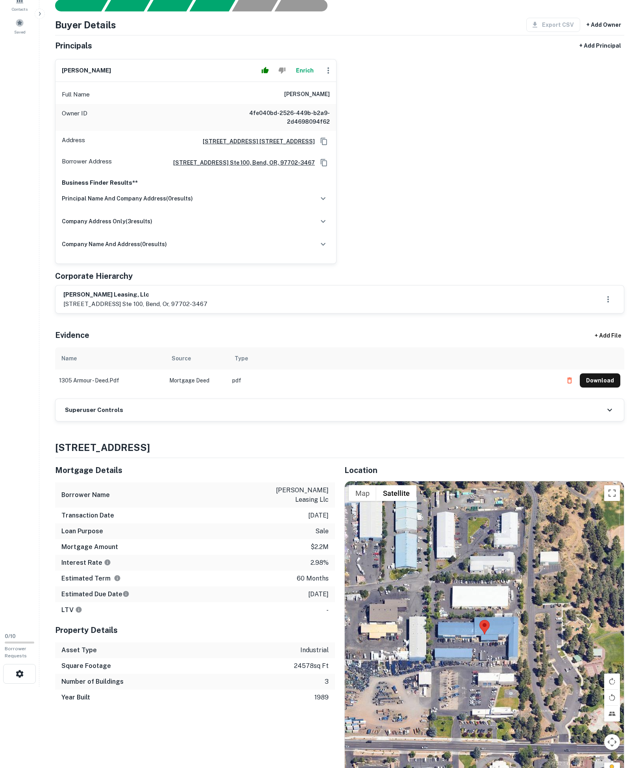
click at [258, 78] on div at bounding box center [273, 71] width 31 height 16
click at [435, 308] on div "shehadeh leasing, llc 1305 se armour rd. ste 100, bend, or, 97702-3467" at bounding box center [339, 299] width 553 height 18
click at [287, 421] on div "Superuser Controls" at bounding box center [340, 410] width 568 height 22
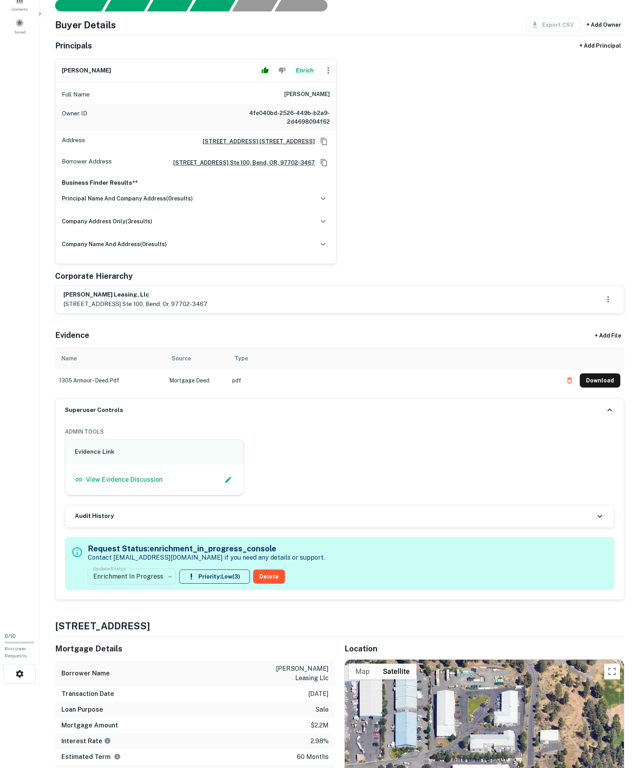
click at [502, 527] on div "Audit History" at bounding box center [339, 516] width 549 height 22
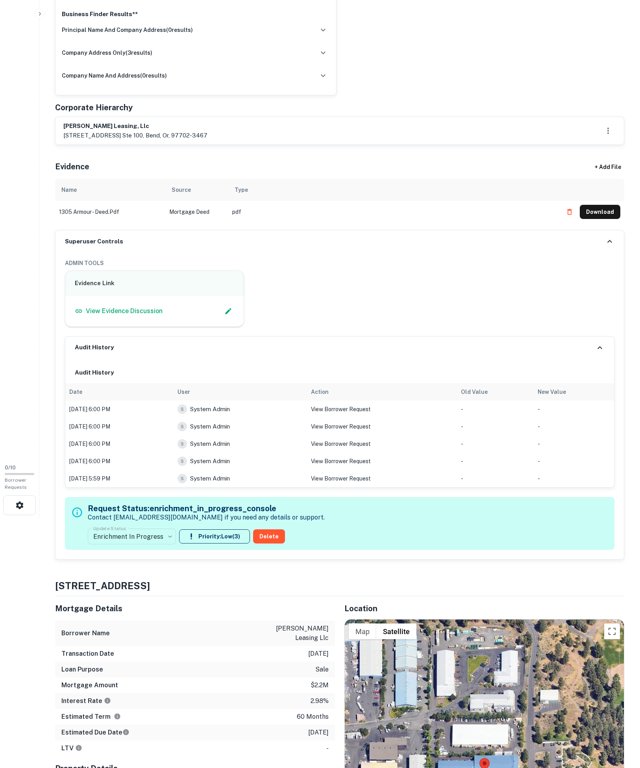
scroll to position [0, 0]
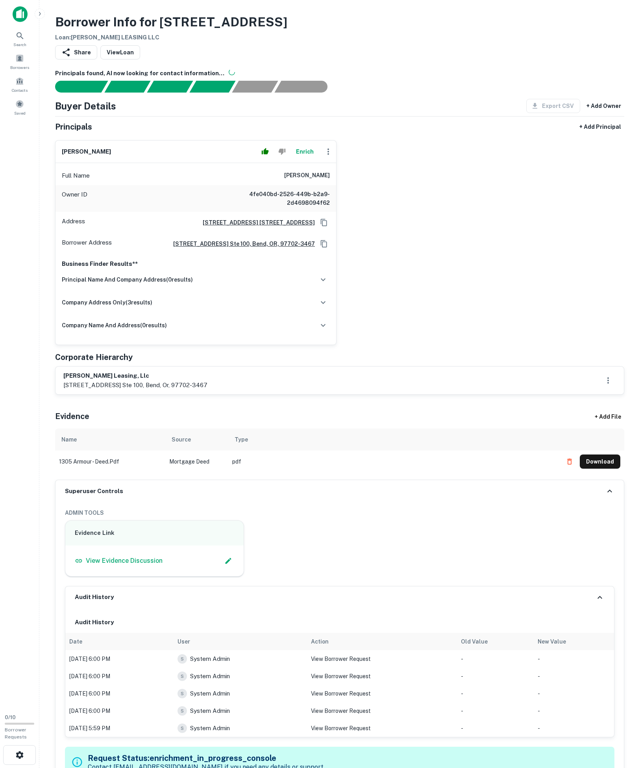
click at [292, 159] on button "Enrich" at bounding box center [304, 152] width 25 height 16
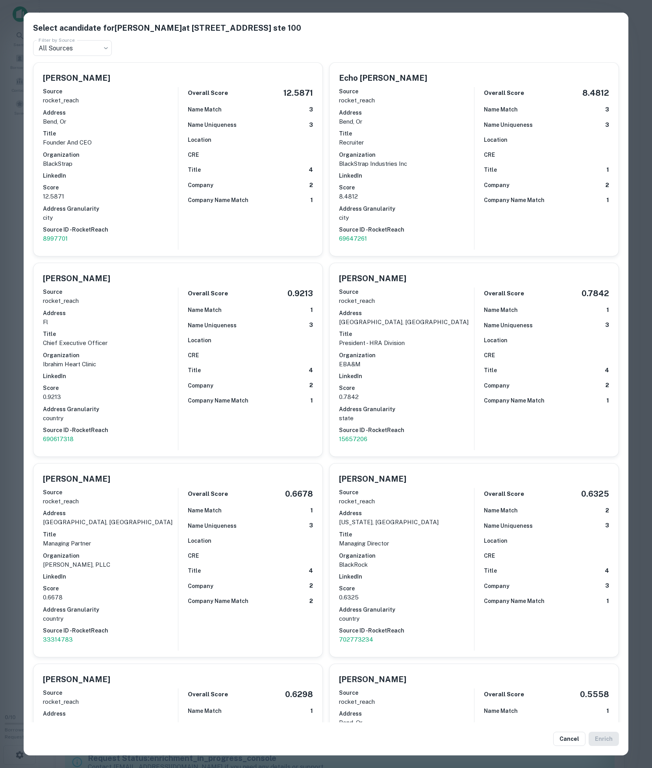
drag, startPoint x: 283, startPoint y: 177, endPoint x: 307, endPoint y: 170, distance: 24.7
click at [307, 170] on div "Abe Shehadeh Source rocket_reach Address bend, or Title Founder And CEO Organiz…" at bounding box center [177, 159] width 289 height 193
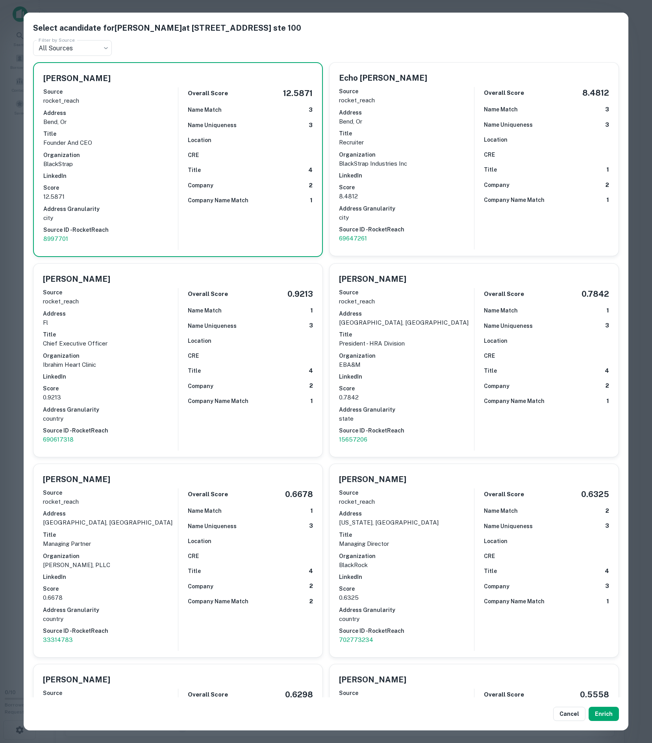
click at [188, 159] on h6 "CRE" at bounding box center [193, 155] width 11 height 9
click at [590, 724] on div "Cancel Enrich" at bounding box center [326, 714] width 605 height 33
click at [574, 716] on button "Cancel" at bounding box center [569, 714] width 32 height 14
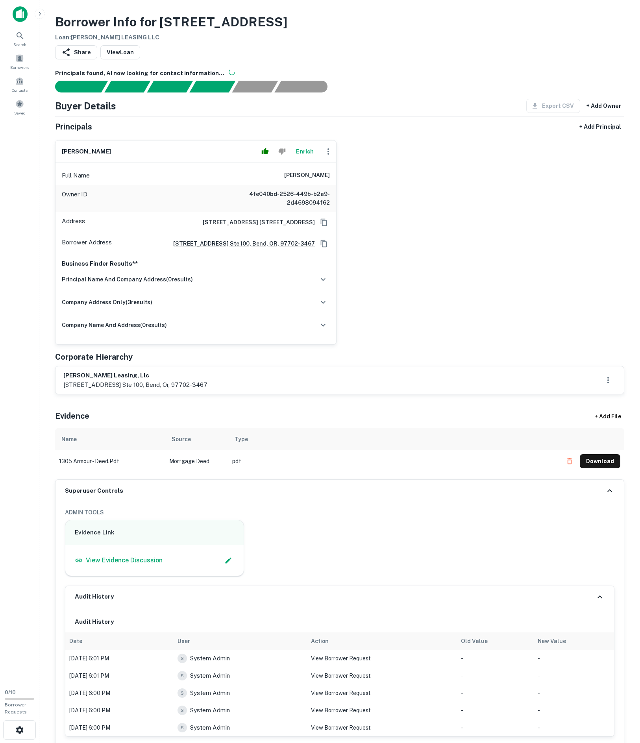
click at [249, 185] on div "Full Name ibrahim m. shehadeh" at bounding box center [196, 175] width 281 height 19
drag, startPoint x: 246, startPoint y: 197, endPoint x: 368, endPoint y: 202, distance: 121.3
click at [368, 202] on div "ibrahim m. shehadeh Enrich Full Name ibrahim m. shehadeh Owner ID 4fe040bd-2526…" at bounding box center [337, 239] width 576 height 211
copy h6 "ibrahim m. shehadeh"
click at [68, 390] on p "1305 se armour rd. ste 100, bend, or, 97702-3467" at bounding box center [135, 384] width 144 height 9
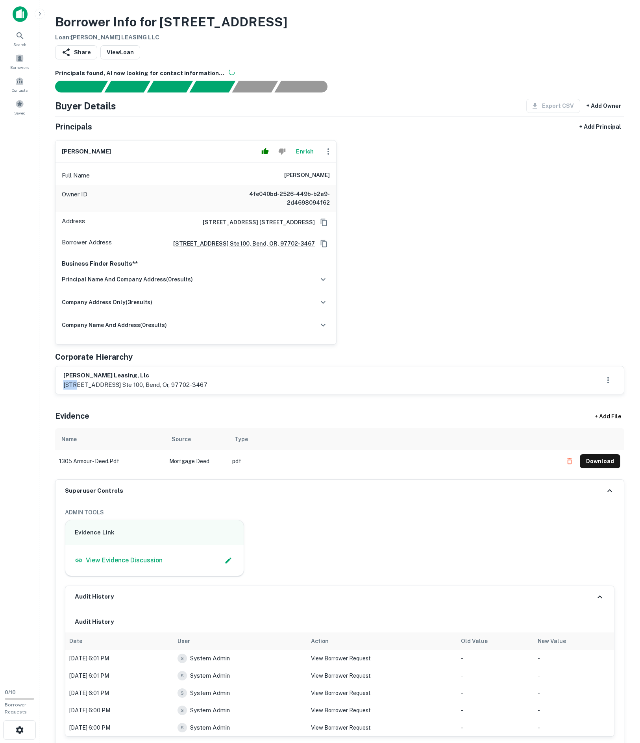
click at [68, 390] on p "1305 se armour rd. ste 100, bend, or, 97702-3467" at bounding box center [135, 384] width 144 height 9
copy p "1305"
click at [580, 134] on button "+ Add Principal" at bounding box center [600, 127] width 48 height 14
select select "**"
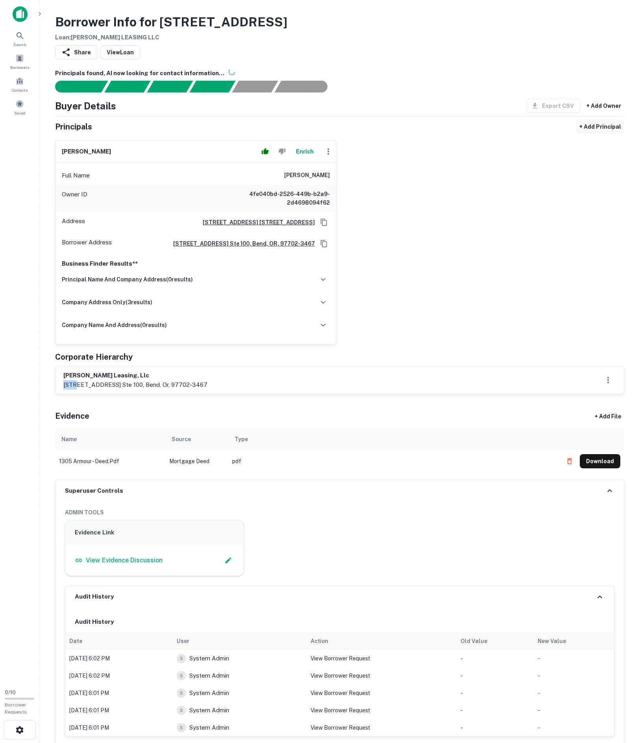
select select "**"
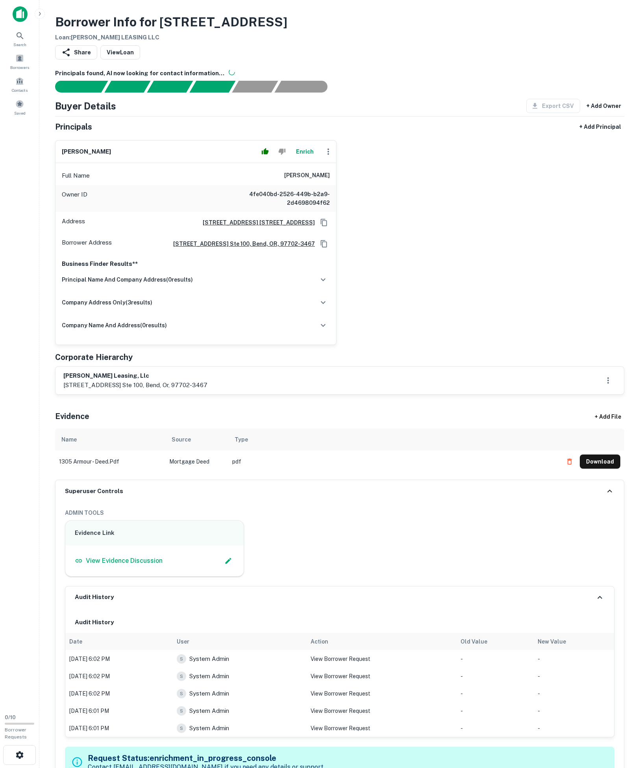
click at [191, 390] on p "1305 se armour rd. ste 100, bend, or, 97702-3467" at bounding box center [135, 384] width 144 height 9
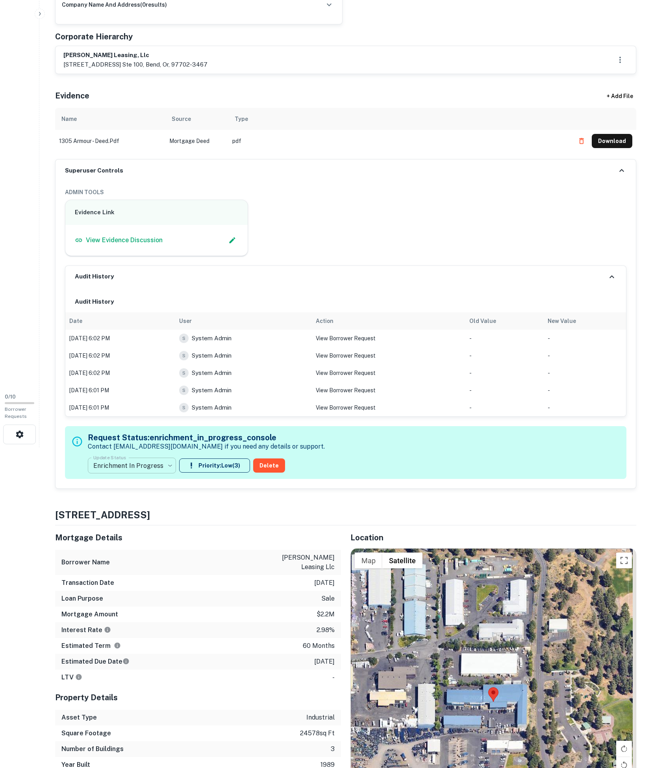
click at [165, 447] on body "Search Borrowers Contacts Saved 0 / 10 Borrower Requests Borrower Info for 1305…" at bounding box center [326, 64] width 652 height 768
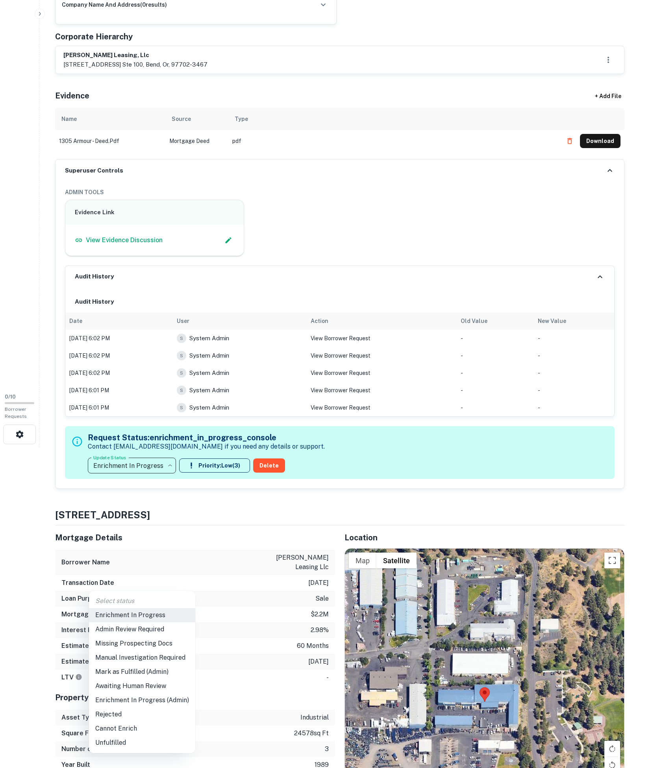
click at [147, 635] on li "Admin Review Required" at bounding box center [142, 629] width 106 height 14
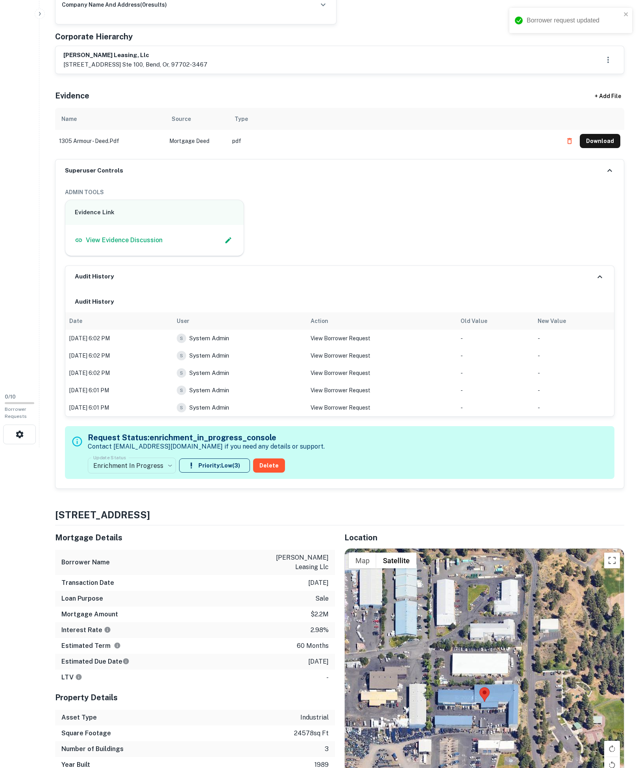
type input "**********"
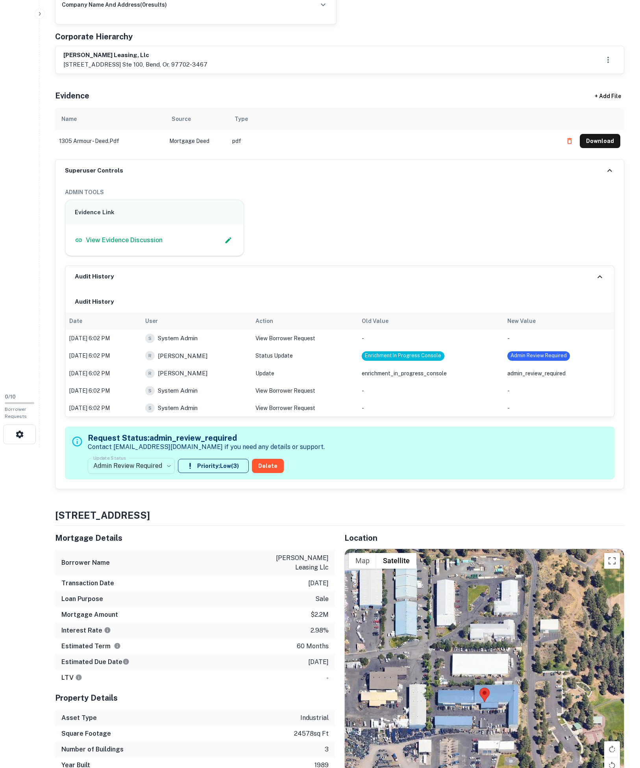
click at [598, 278] on icon at bounding box center [600, 276] width 5 height 3
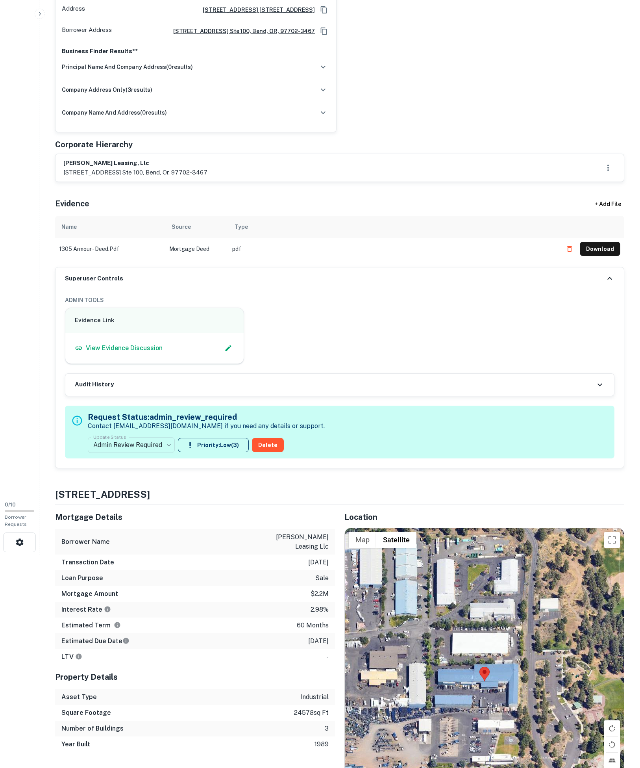
scroll to position [77, 0]
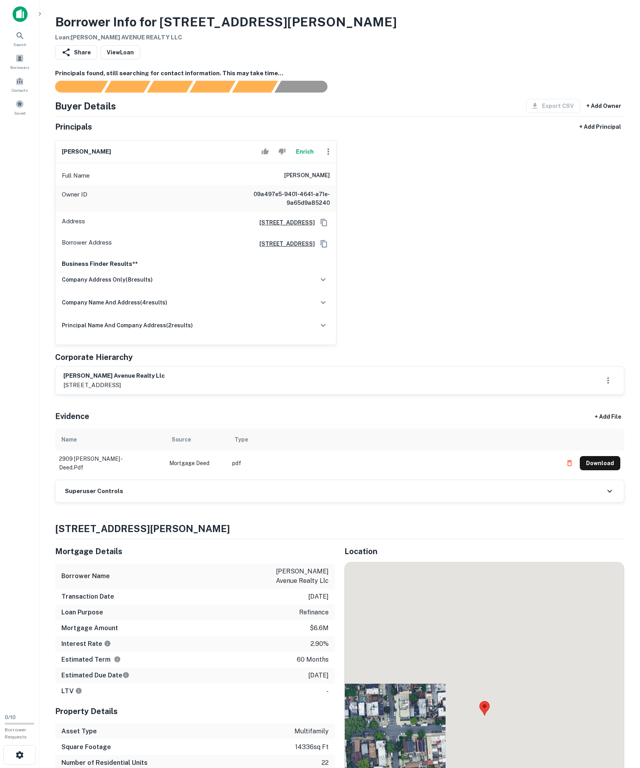
scroll to position [154, 0]
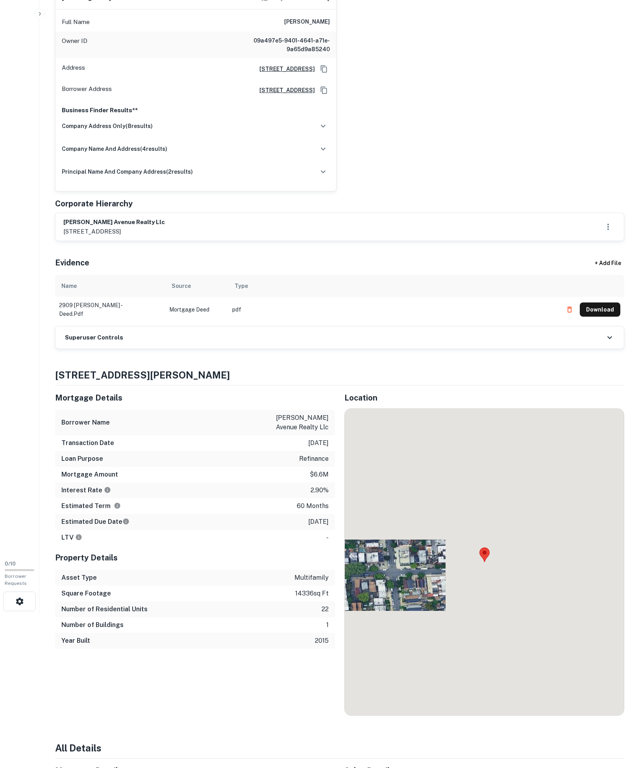
drag, startPoint x: 167, startPoint y: 404, endPoint x: 159, endPoint y: 435, distance: 32.5
click at [167, 322] on td "Mortgage Deed" at bounding box center [196, 309] width 63 height 25
click at [160, 348] on div "Superuser Controls" at bounding box center [340, 337] width 568 height 22
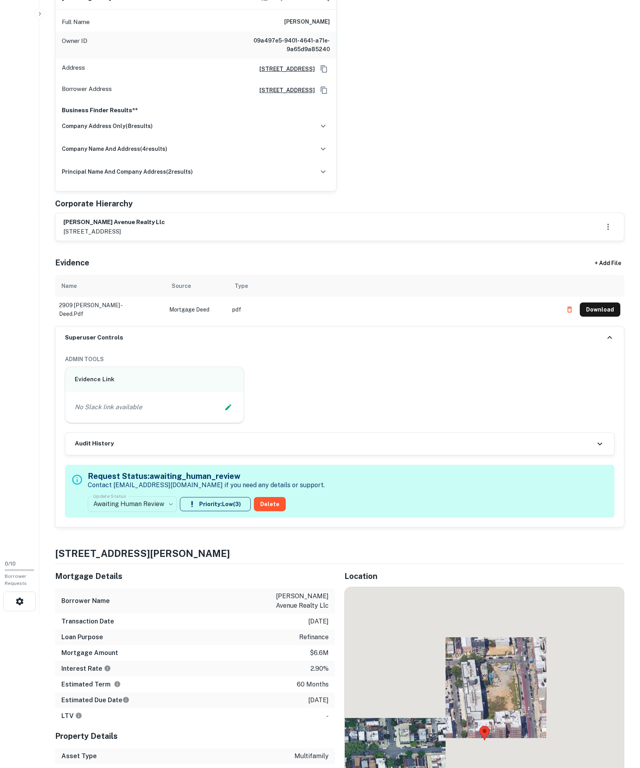
scroll to position [681, 0]
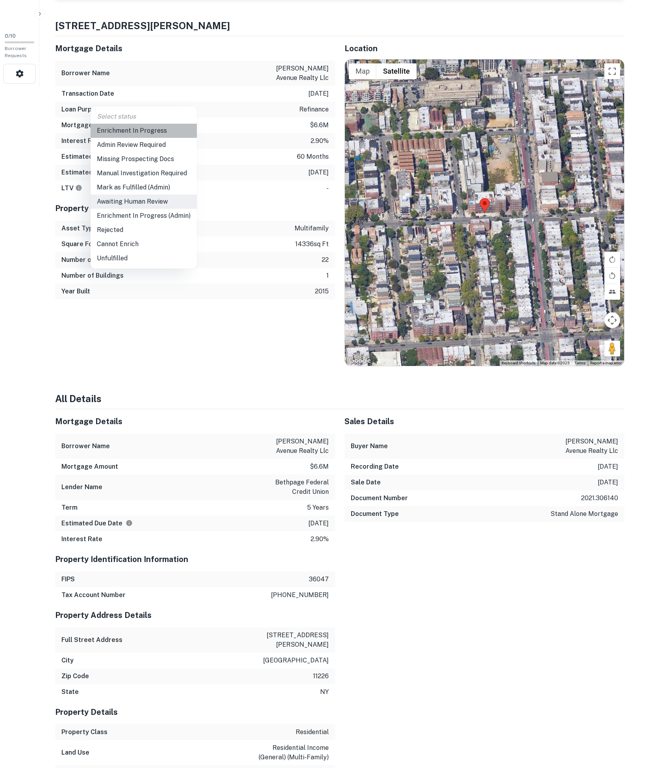
click at [158, 131] on li "Enrichment In Progress" at bounding box center [144, 131] width 106 height 14
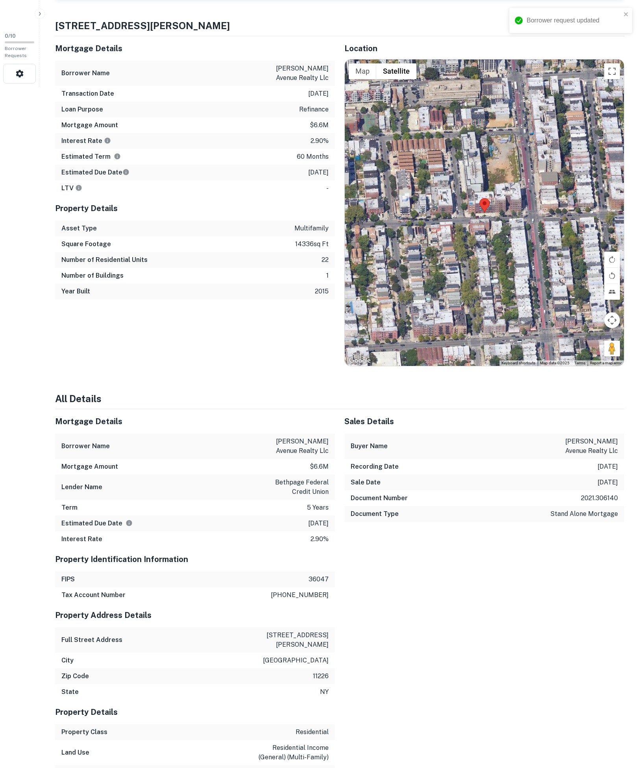
type input "**********"
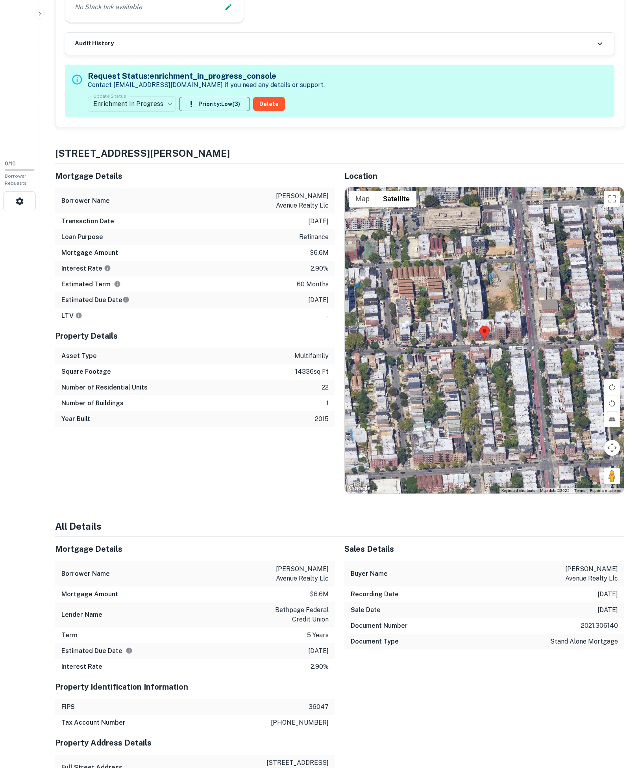
click at [211, 22] on div "No Slack link available" at bounding box center [154, 7] width 178 height 31
click at [224, 11] on icon "Edit Slack Link" at bounding box center [228, 7] width 8 height 8
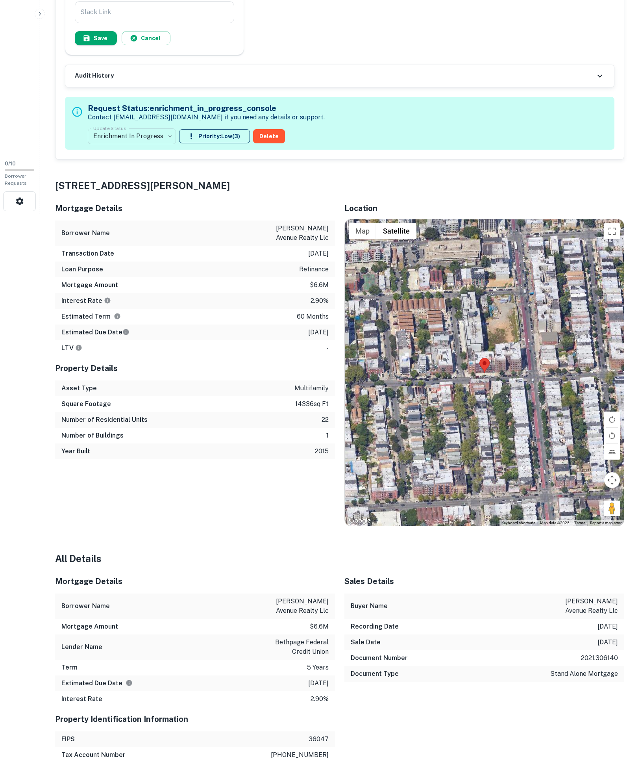
click at [194, 45] on div "Slack Link Slack Link Save Cancel" at bounding box center [154, 23] width 159 height 44
click at [156, 45] on div "Slack Link Slack Link Save Cancel" at bounding box center [154, 23] width 159 height 44
click at [154, 23] on input "Slack Link" at bounding box center [154, 12] width 159 height 22
paste input "**********"
type input "**********"
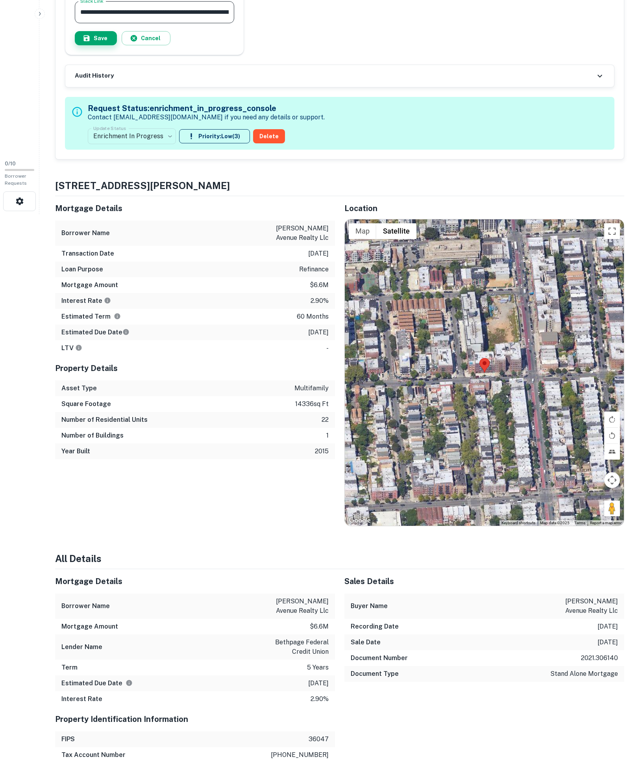
click at [110, 45] on button "Save" at bounding box center [96, 38] width 42 height 14
click at [110, 45] on div "Cancel" at bounding box center [154, 38] width 159 height 14
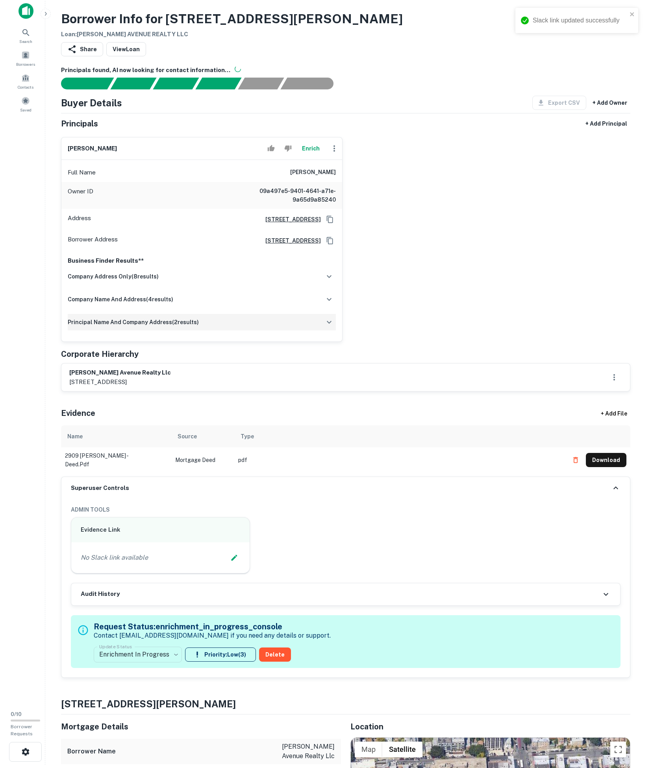
scroll to position [141, 0]
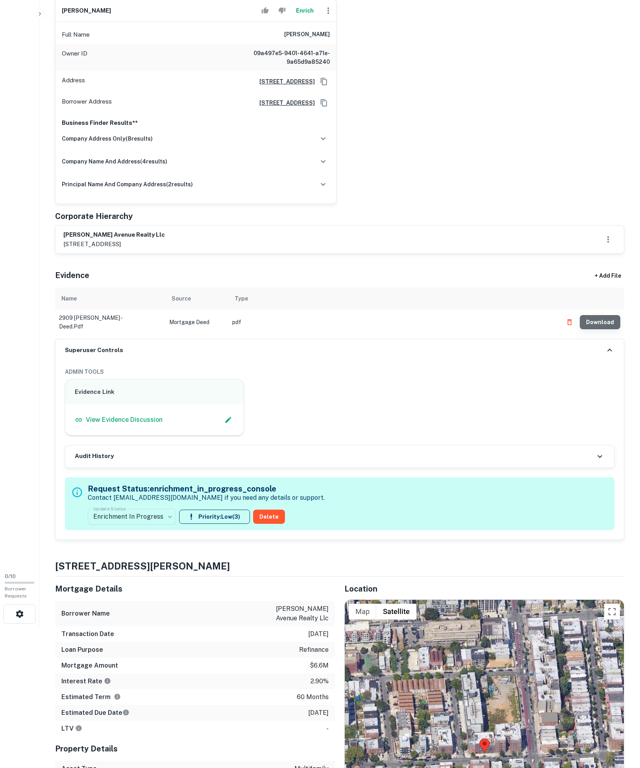
click at [603, 329] on button "Download" at bounding box center [600, 322] width 41 height 14
click at [71, 249] on p "[STREET_ADDRESS]" at bounding box center [114, 243] width 102 height 9
copy p "3267"
